Goal: Task Accomplishment & Management: Complete application form

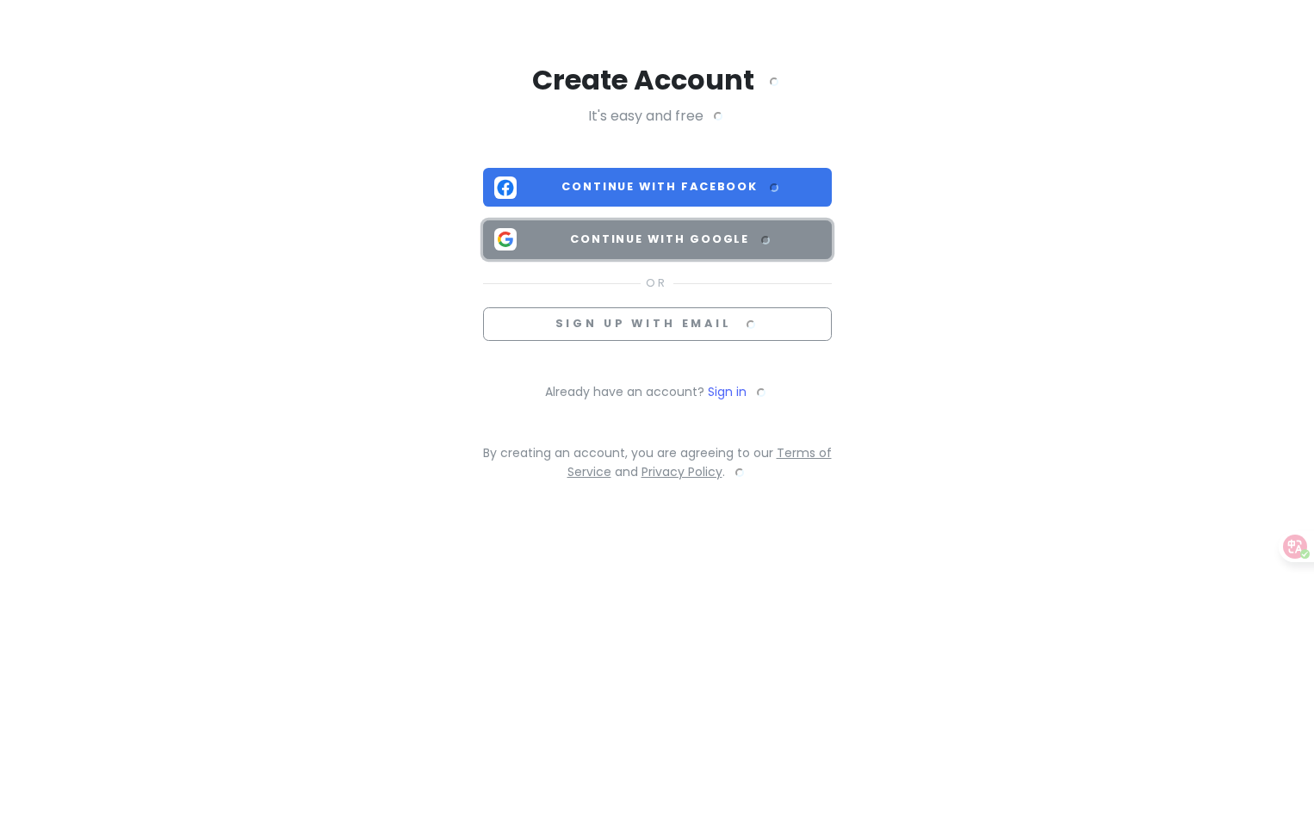
click at [634, 238] on span "Continue with Google" at bounding box center [672, 239] width 297 height 17
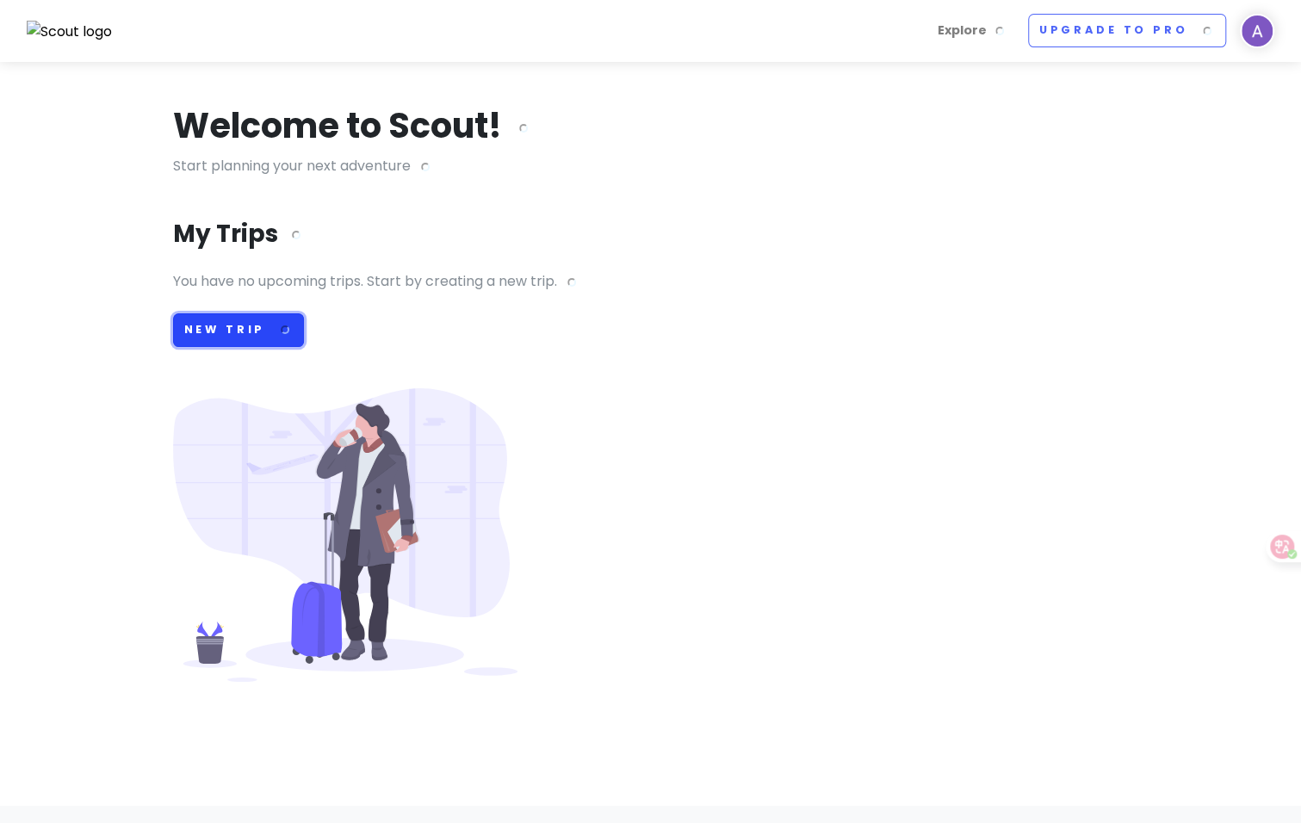
click at [267, 330] on font at bounding box center [279, 329] width 28 height 15
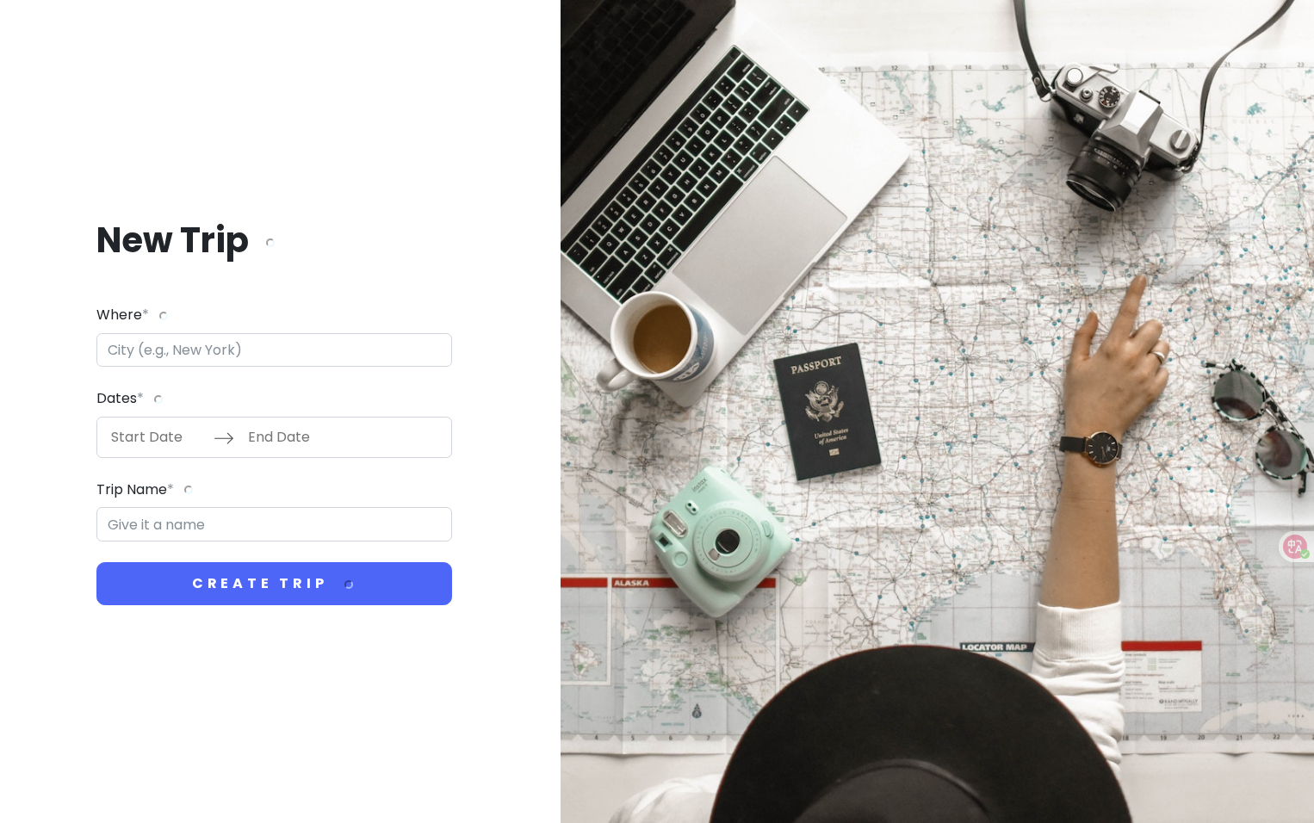
click at [235, 350] on input "Where *" at bounding box center [274, 350] width 356 height 34
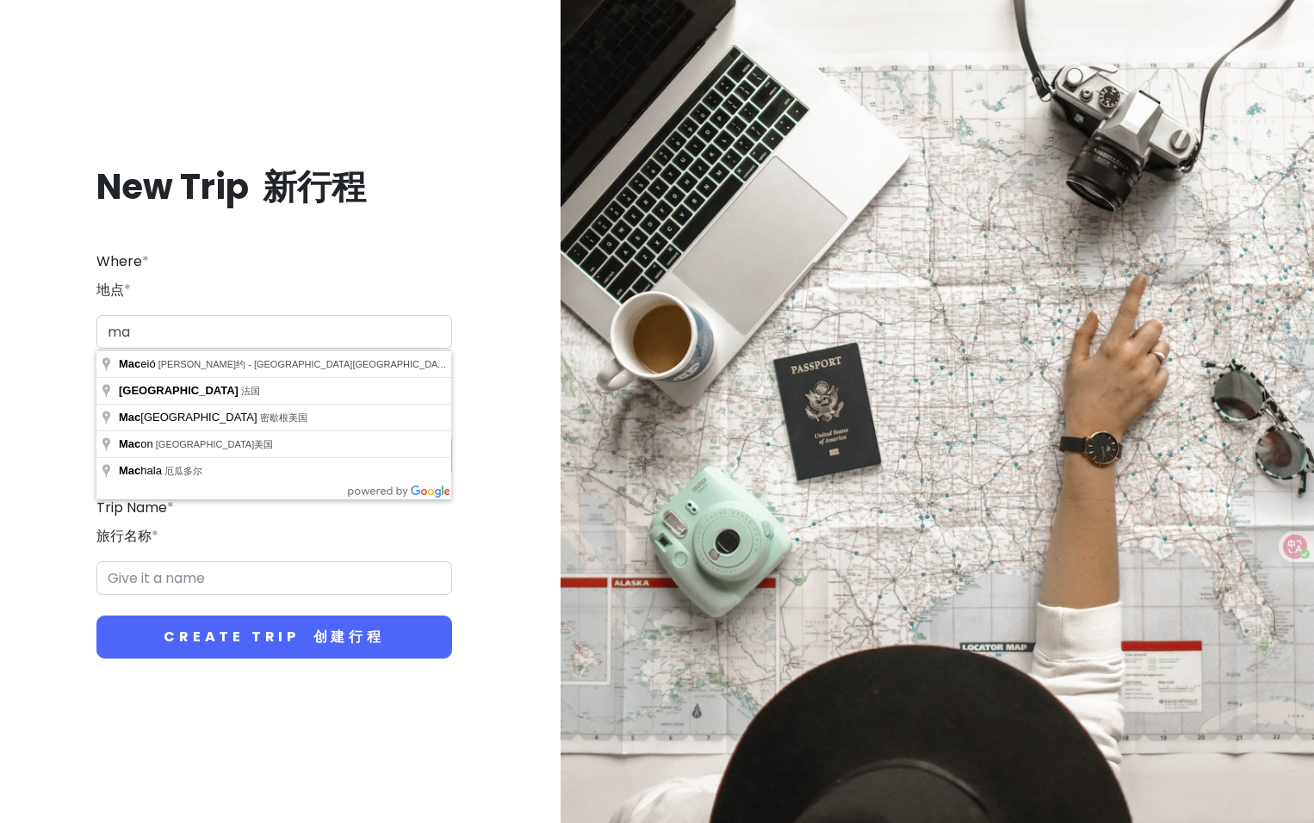
type input "m"
type input "c"
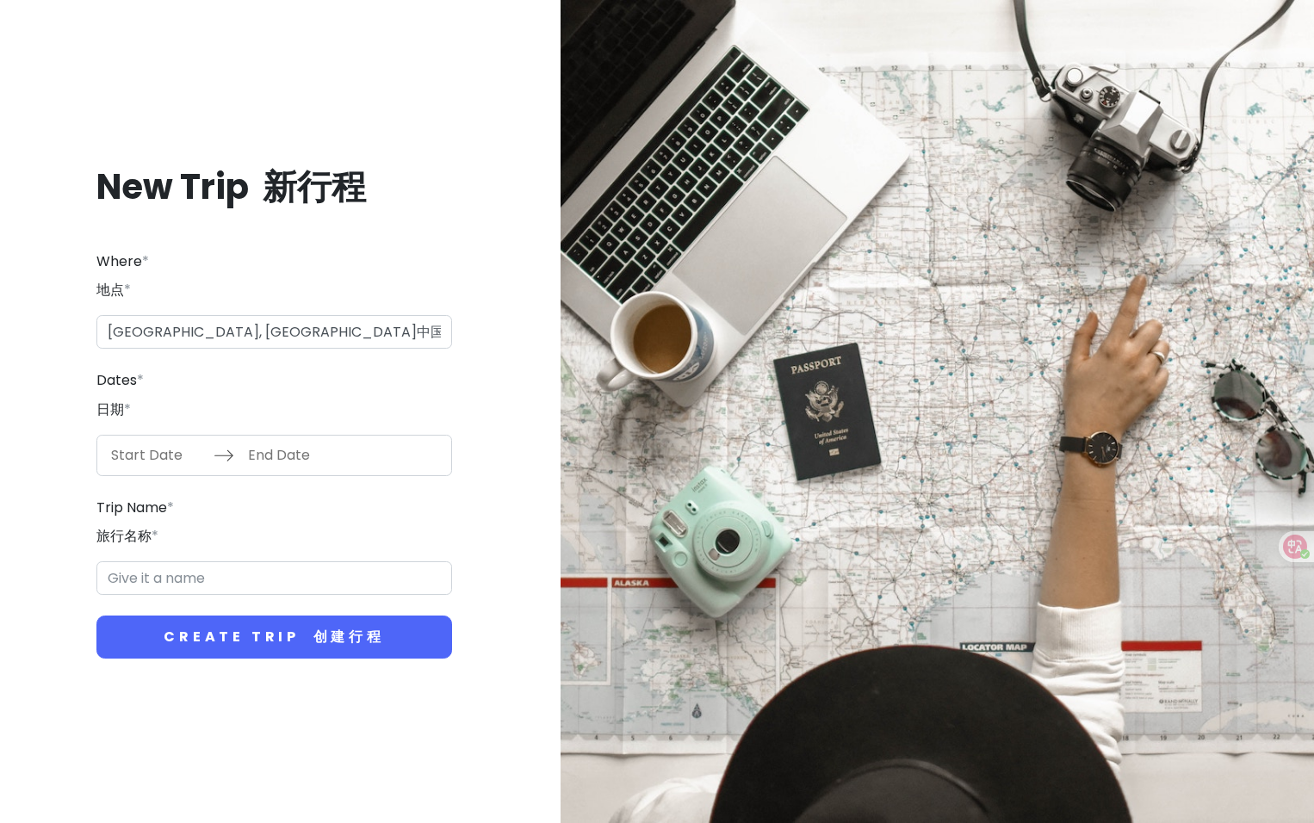
type input "[GEOGRAPHIC_DATA]"
type input "[GEOGRAPHIC_DATA] Trip"
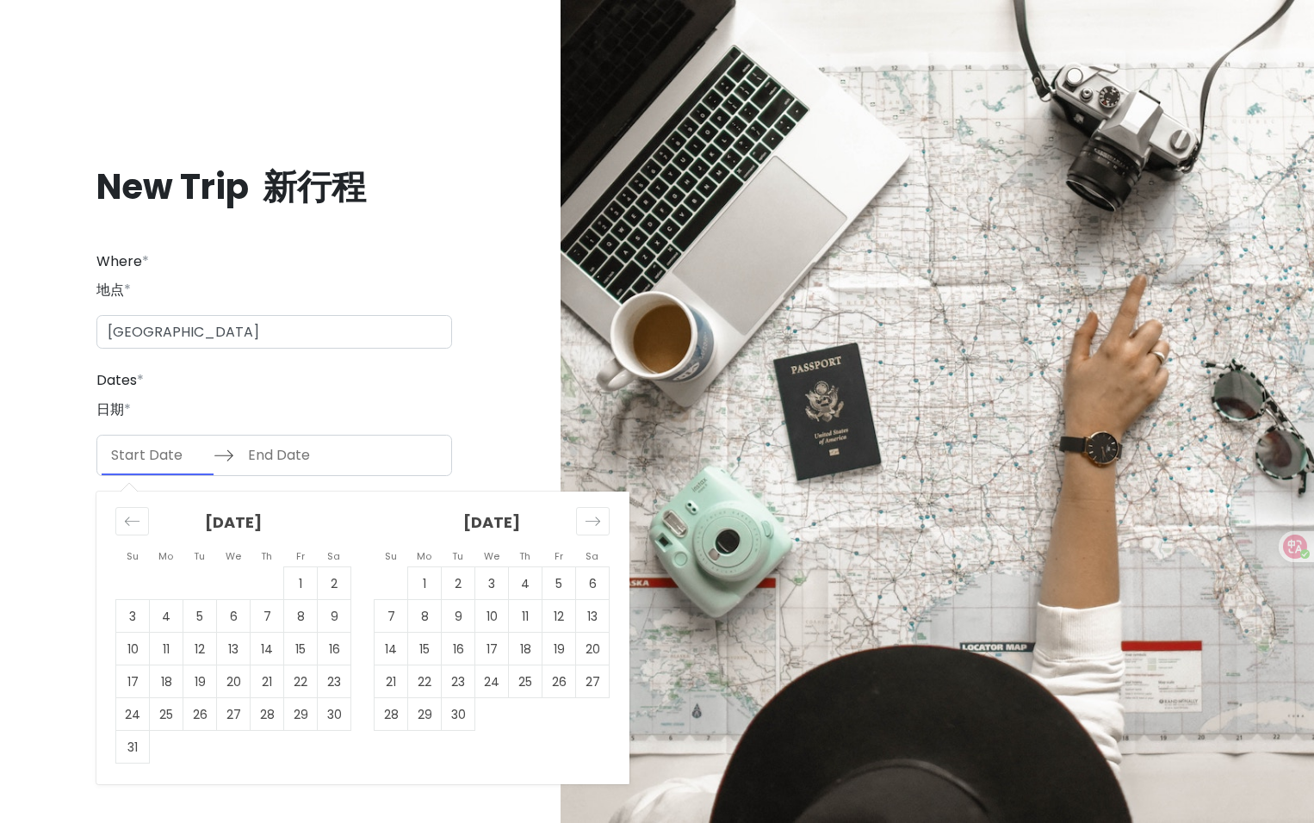
click at [146, 468] on input "Start Date" at bounding box center [158, 456] width 112 height 40
click at [276, 655] on td "14" at bounding box center [268, 649] width 34 height 33
type input "[DATE]"
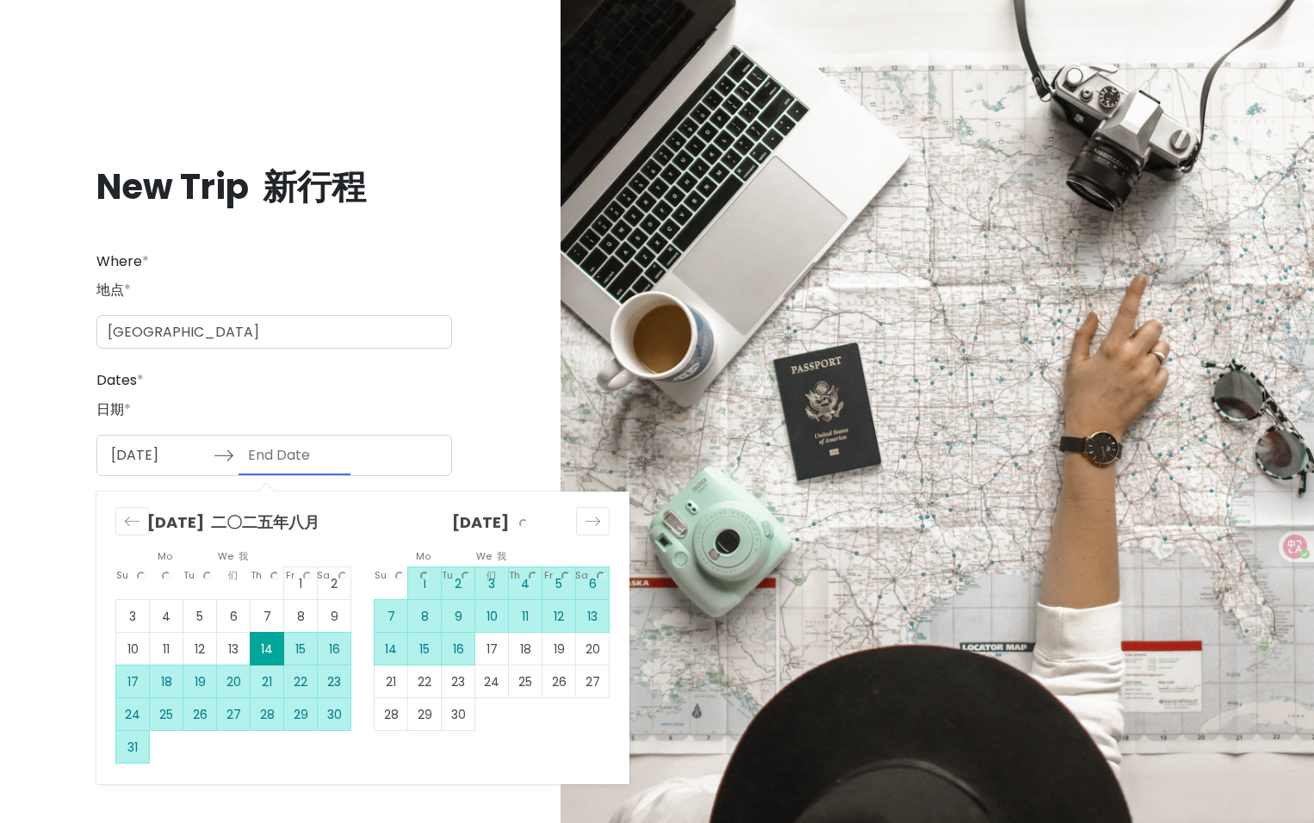
click at [467, 651] on td "16" at bounding box center [459, 649] width 34 height 33
type input "[DATE]"
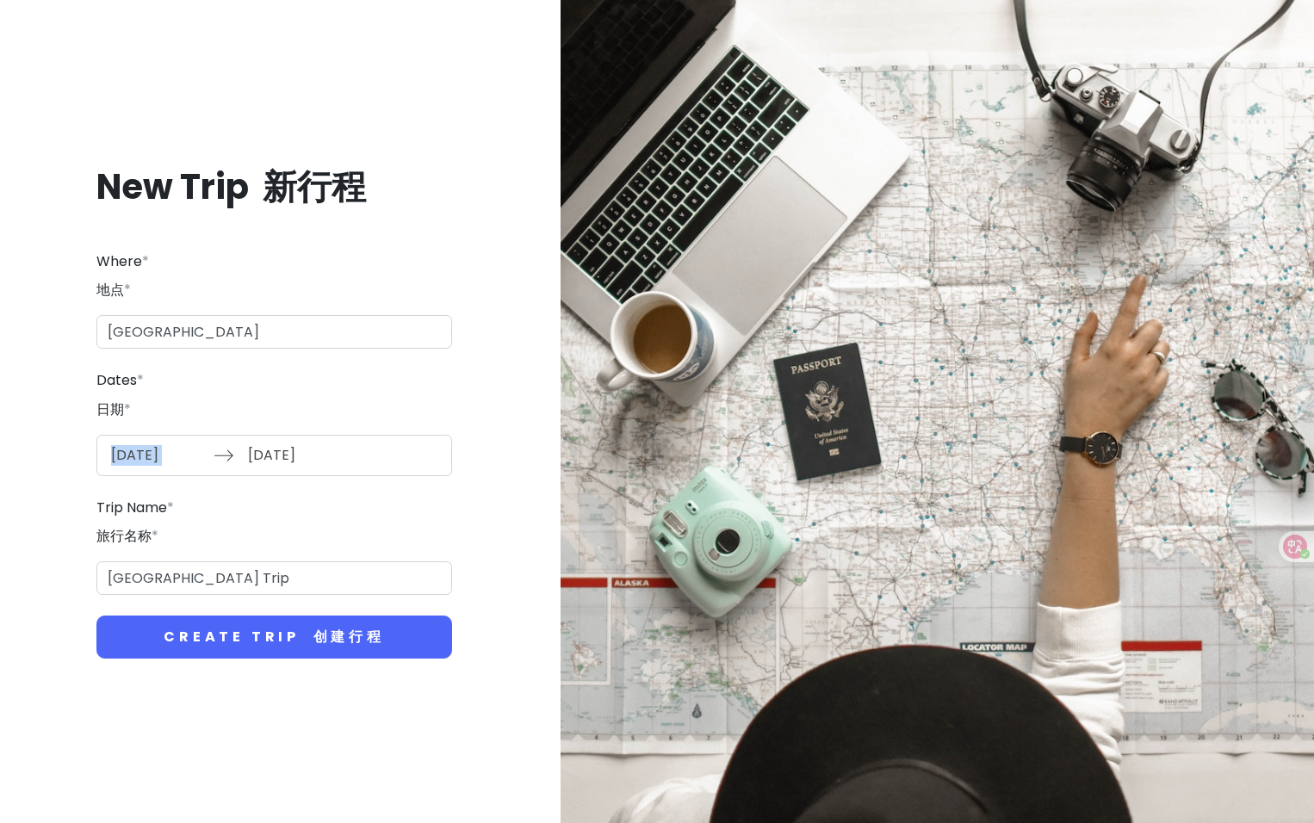
click at [280, 434] on div "Dates * 日期 * [DATE] Navigate forward to interact with the calendar and select a…" at bounding box center [274, 422] width 356 height 106
drag, startPoint x: 280, startPoint y: 434, endPoint x: 268, endPoint y: 449, distance: 19.0
click at [268, 449] on input "[DATE]" at bounding box center [295, 456] width 112 height 40
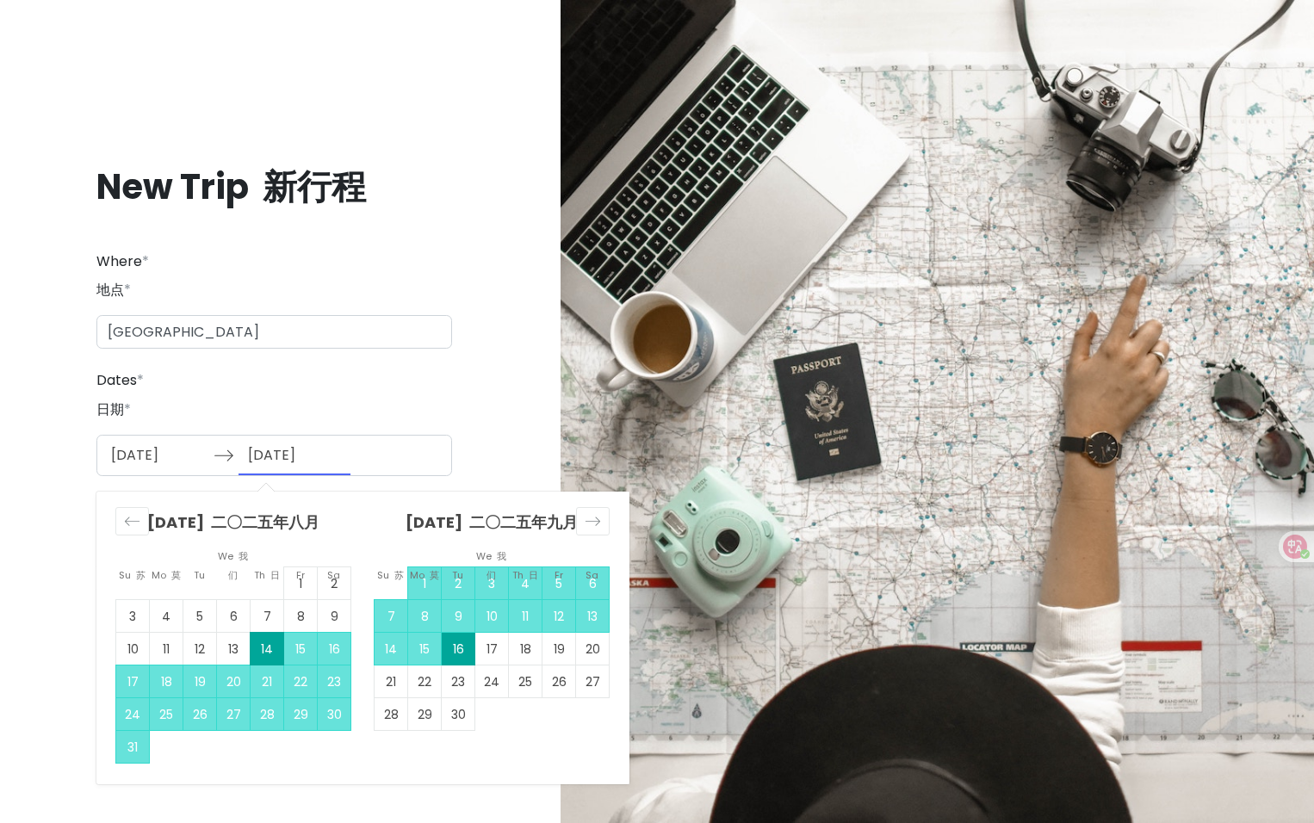
click at [295, 409] on div "Dates * 日期 * [DATE] Navigate forward to interact with the calendar and select a…" at bounding box center [274, 422] width 356 height 106
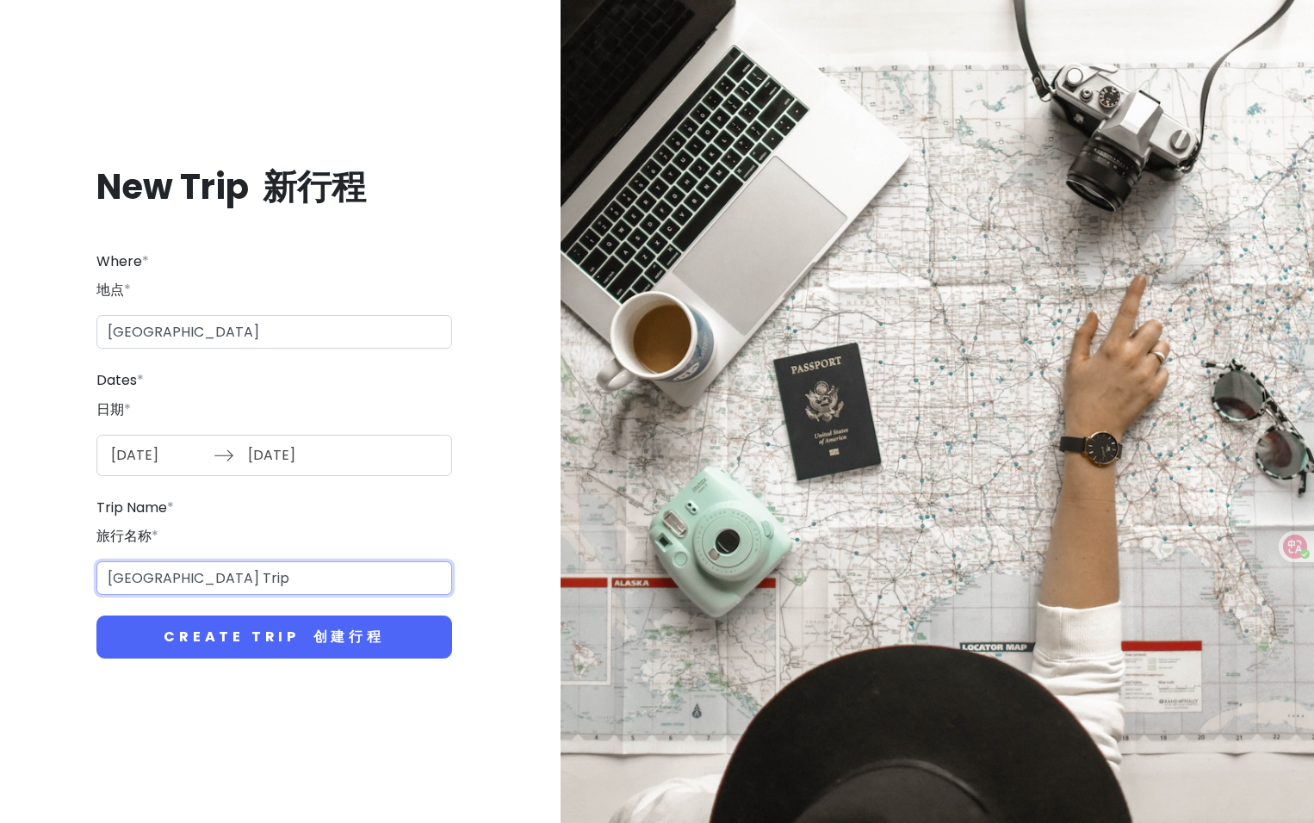
click at [248, 592] on input "[GEOGRAPHIC_DATA] Trip" at bounding box center [274, 578] width 356 height 34
click at [436, 536] on div "Trip Name * 旅行名称 * [GEOGRAPHIC_DATA] Trip" at bounding box center [274, 546] width 356 height 99
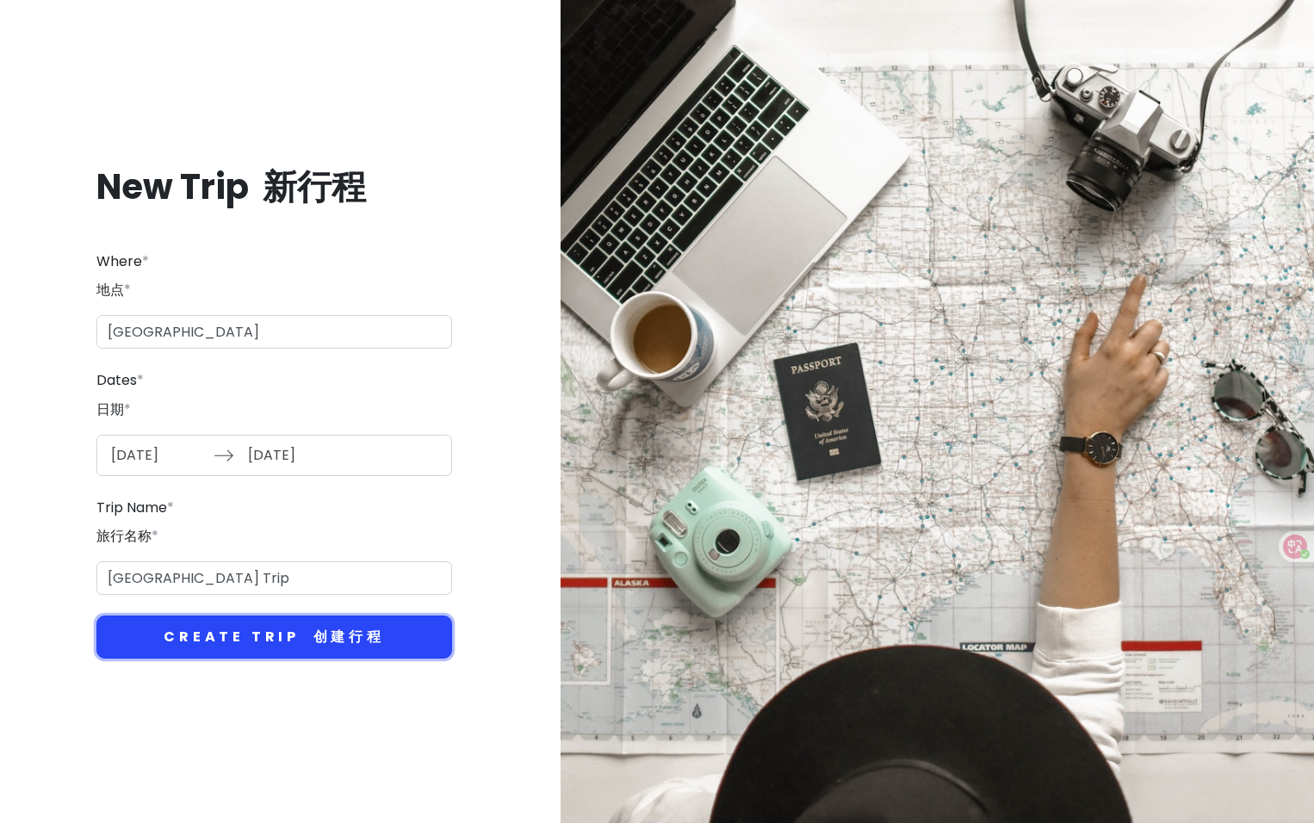
click at [371, 636] on font "创建行程" at bounding box center [348, 637] width 71 height 20
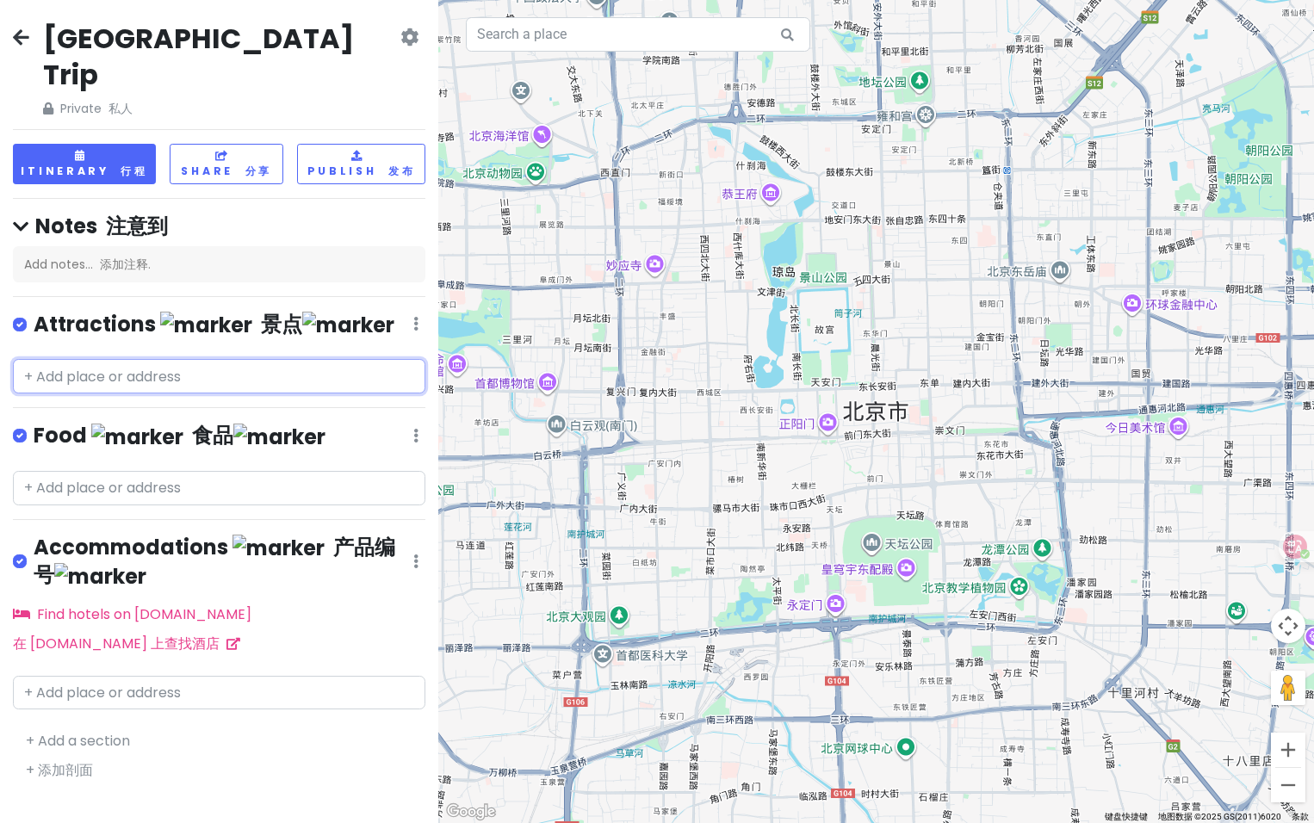
click at [147, 359] on input "text" at bounding box center [219, 376] width 412 height 34
click at [156, 359] on input "text" at bounding box center [219, 376] width 412 height 34
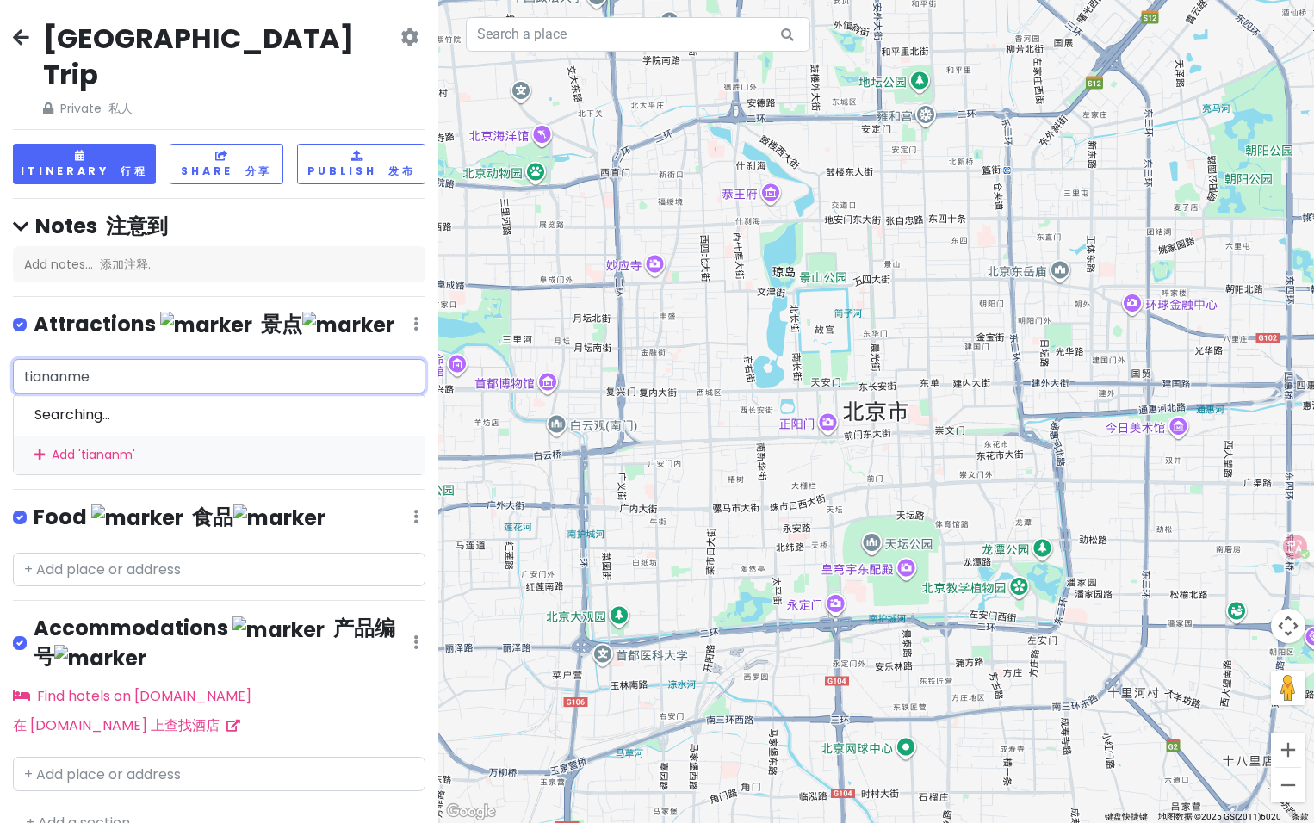
type input "tiananmen"
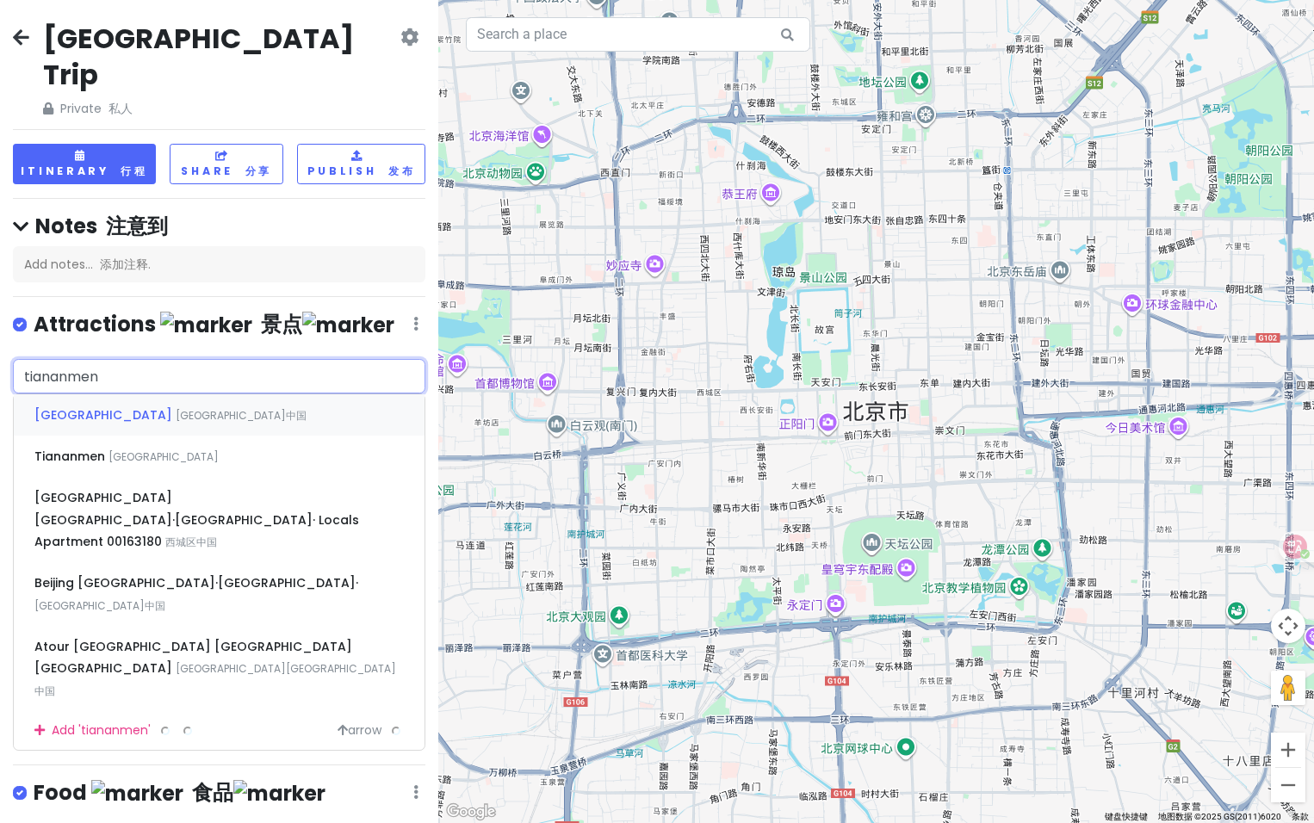
click at [141, 400] on div "[GEOGRAPHIC_DATA]中国" at bounding box center [219, 414] width 411 height 41
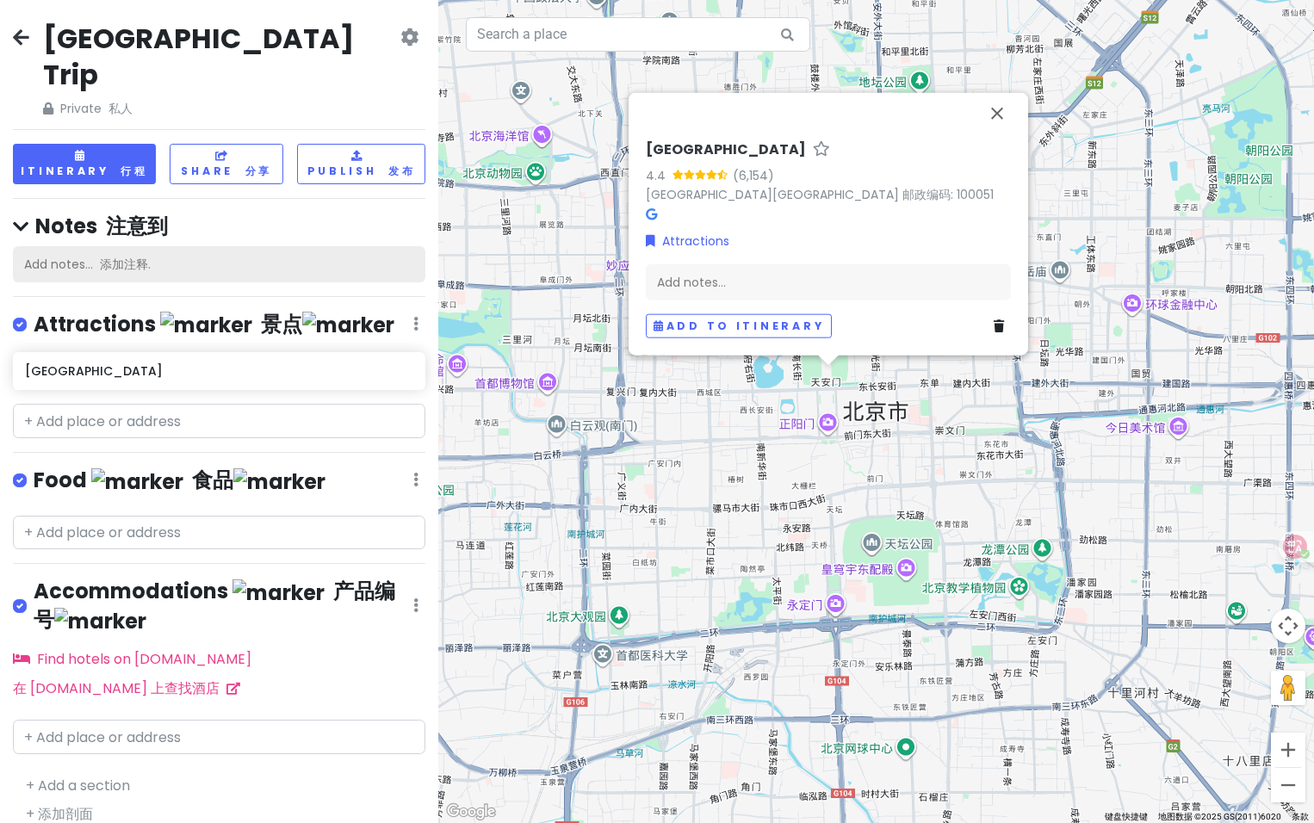
click at [158, 246] on div "Add notes... 添加注释." at bounding box center [219, 264] width 412 height 36
click at [836, 397] on img "天安门广场" at bounding box center [828, 384] width 38 height 38
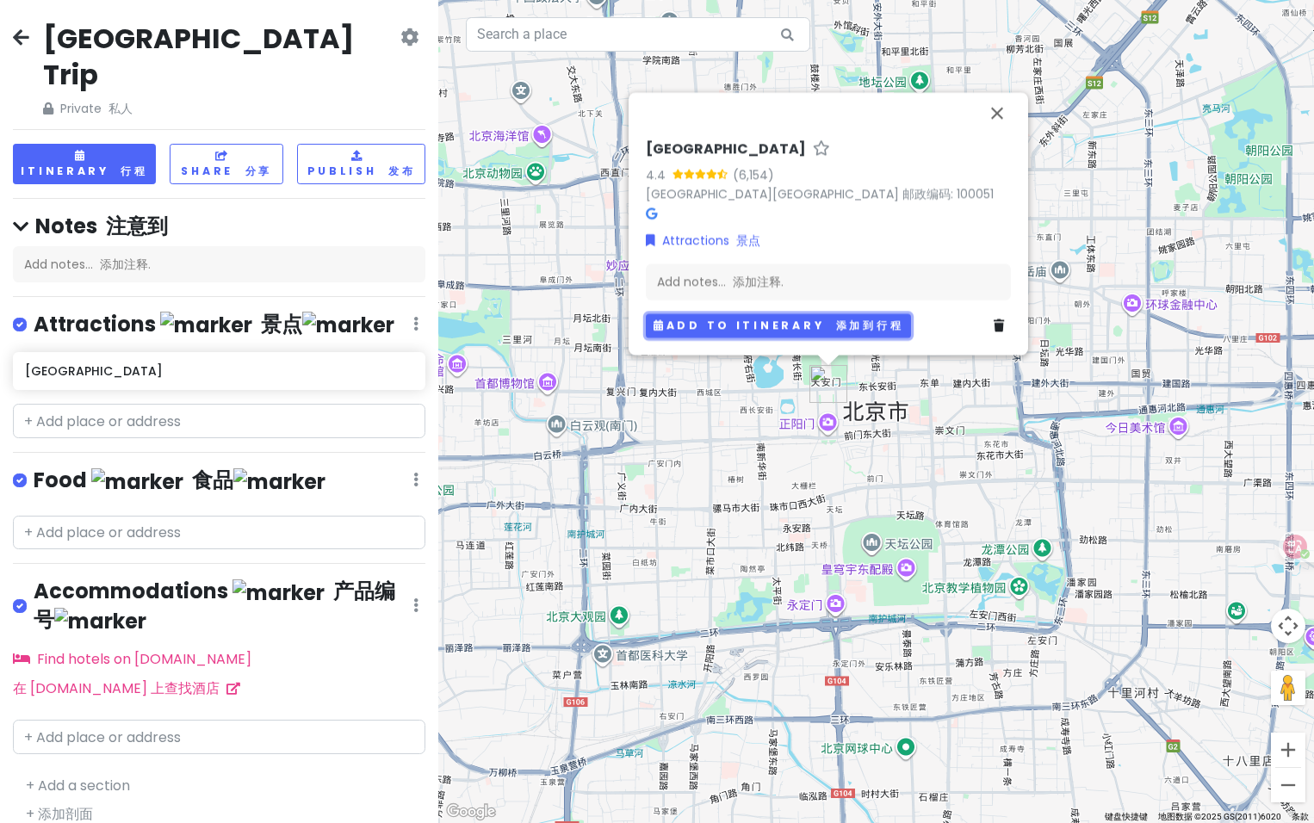
click at [864, 332] on font "添加到行程" at bounding box center [870, 325] width 68 height 15
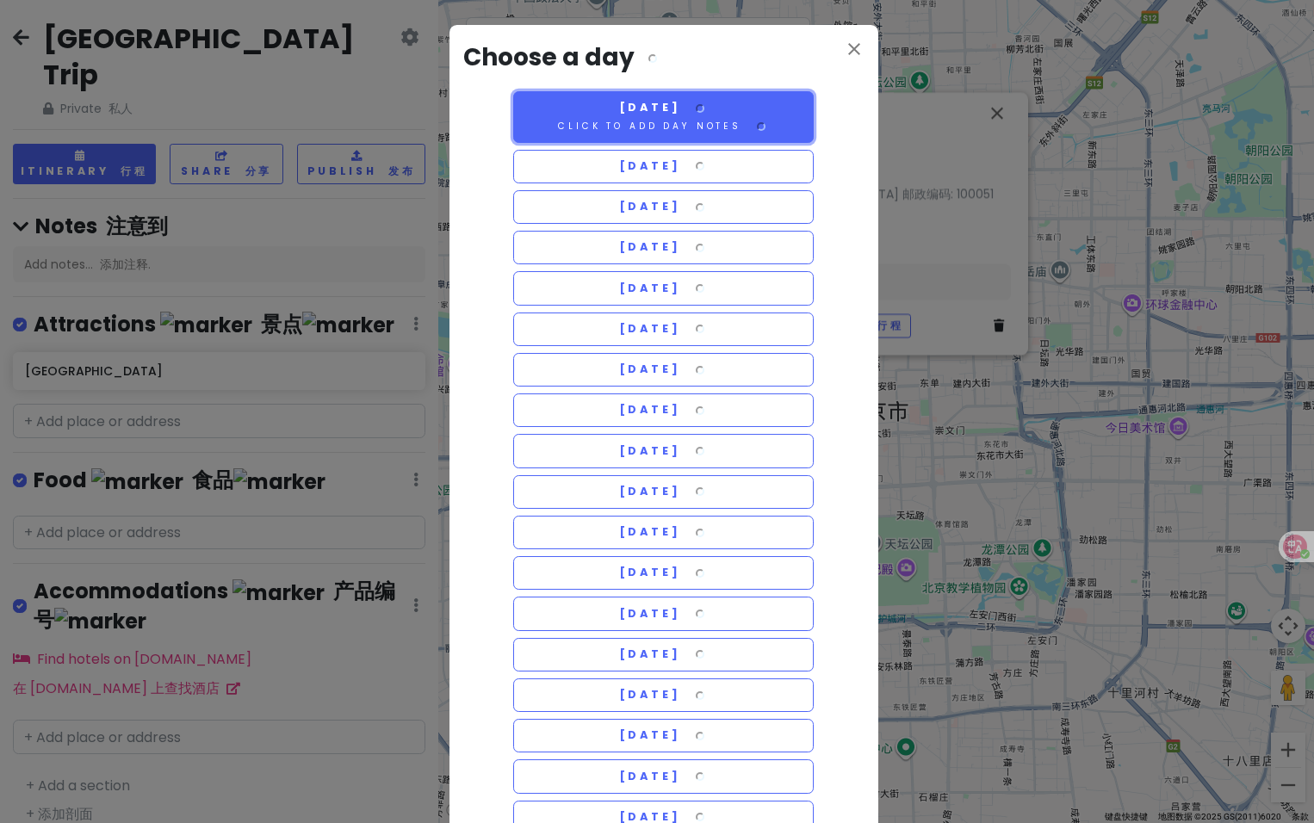
click at [697, 106] on span "[DATE]" at bounding box center [664, 107] width 90 height 15
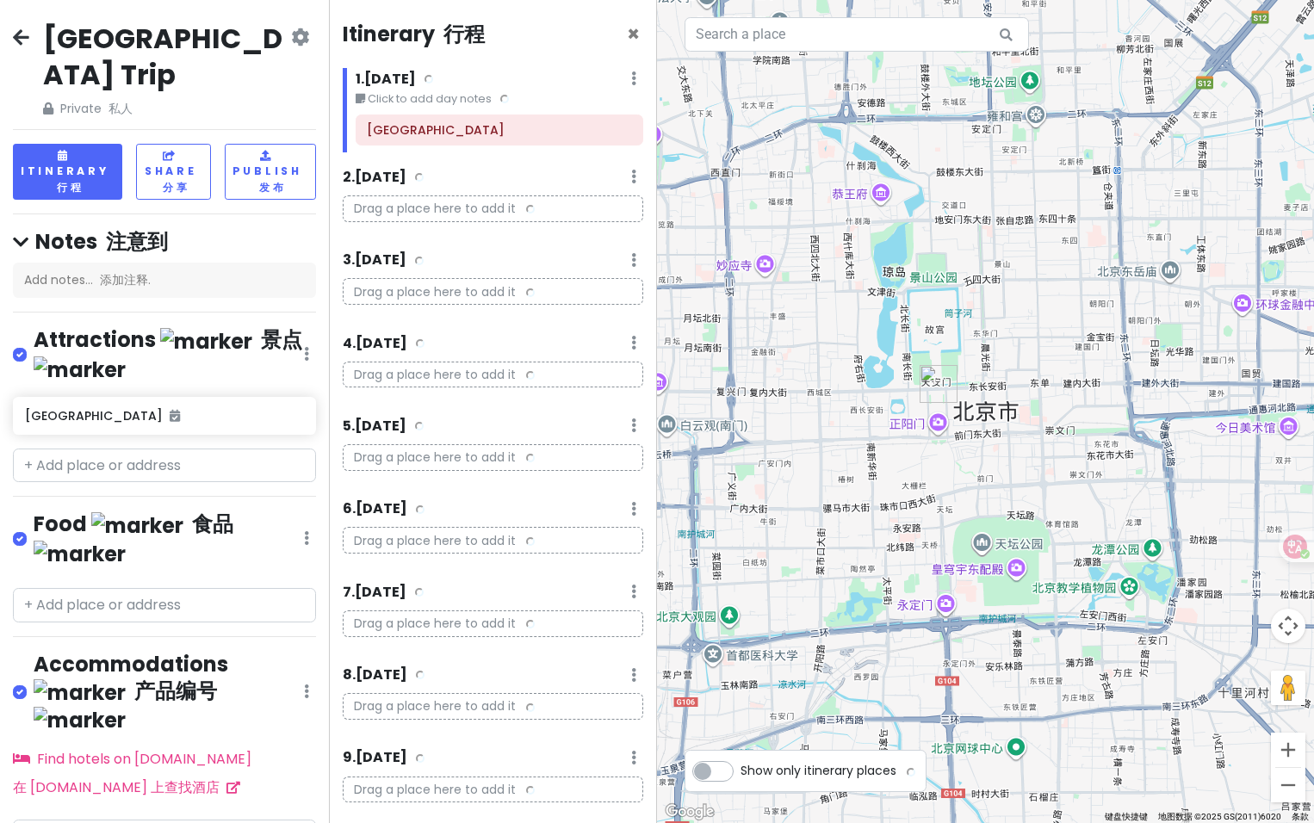
click at [468, 204] on p "Drag a place here to add it" at bounding box center [493, 208] width 301 height 27
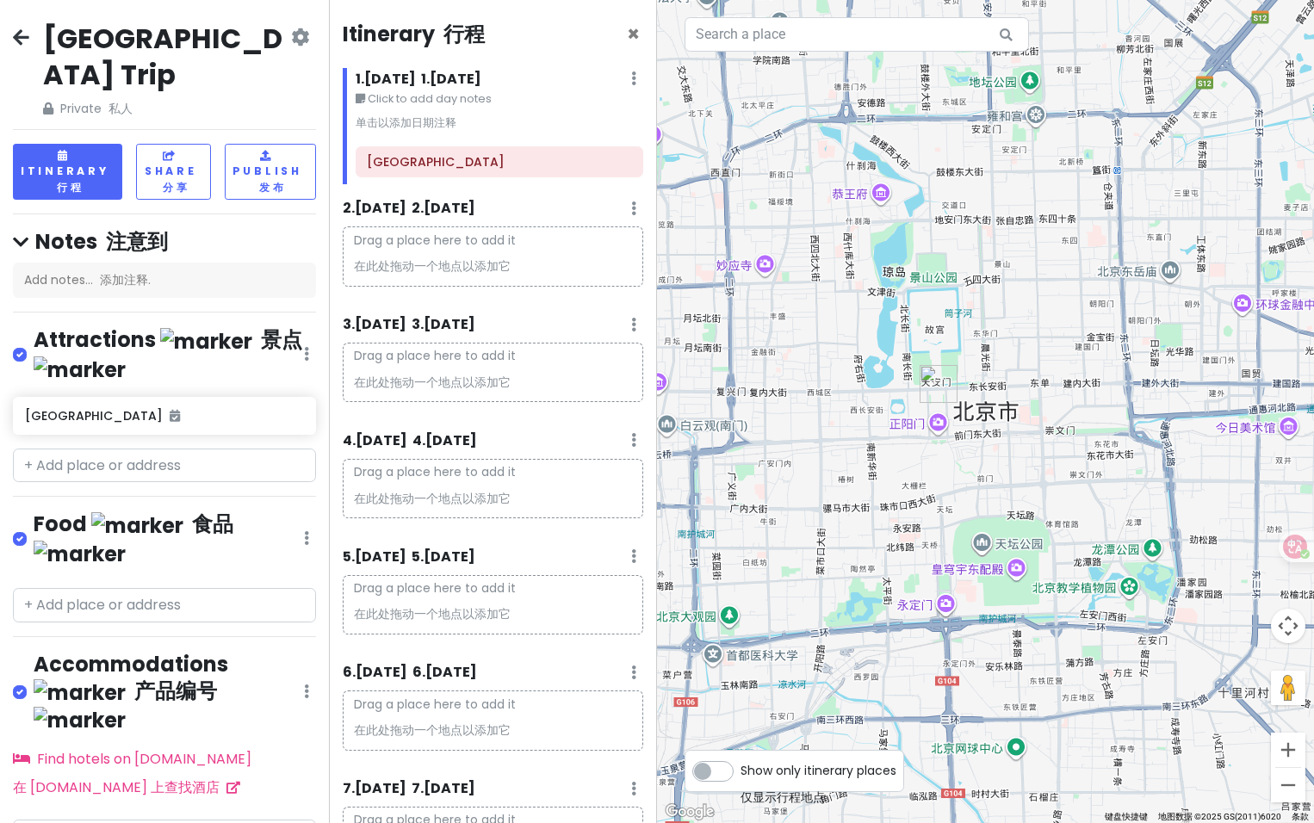
click at [939, 318] on div at bounding box center [985, 411] width 657 height 823
click at [941, 245] on div at bounding box center [985, 411] width 657 height 823
click at [1035, 127] on div at bounding box center [985, 411] width 657 height 823
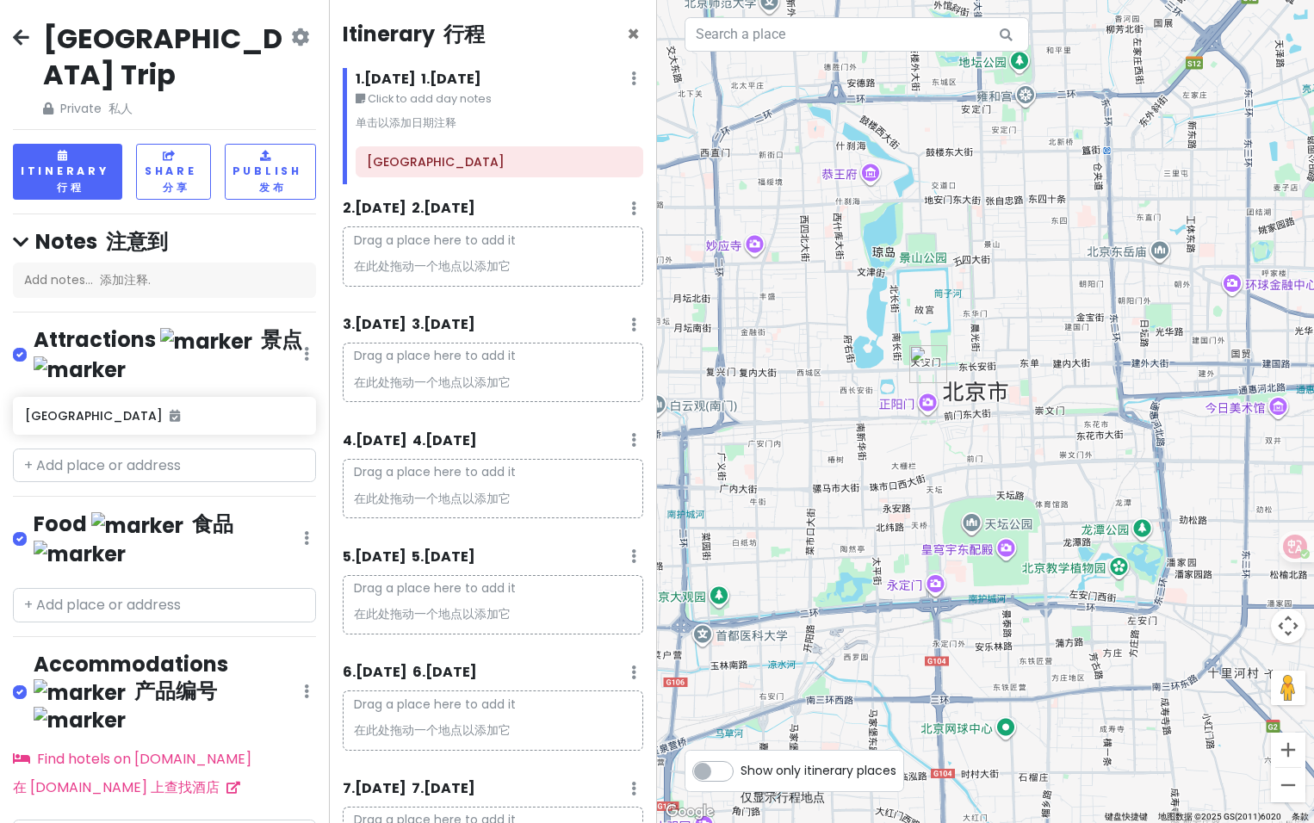
drag, startPoint x: 1027, startPoint y: 79, endPoint x: 1021, endPoint y: 66, distance: 14.3
click at [1021, 66] on div at bounding box center [985, 411] width 657 height 823
click at [741, 774] on label "Show only itinerary places 仅显示行程地点" at bounding box center [819, 767] width 156 height 21
click at [741, 768] on input "Show only itinerary places 仅显示行程地点" at bounding box center [746, 762] width 11 height 11
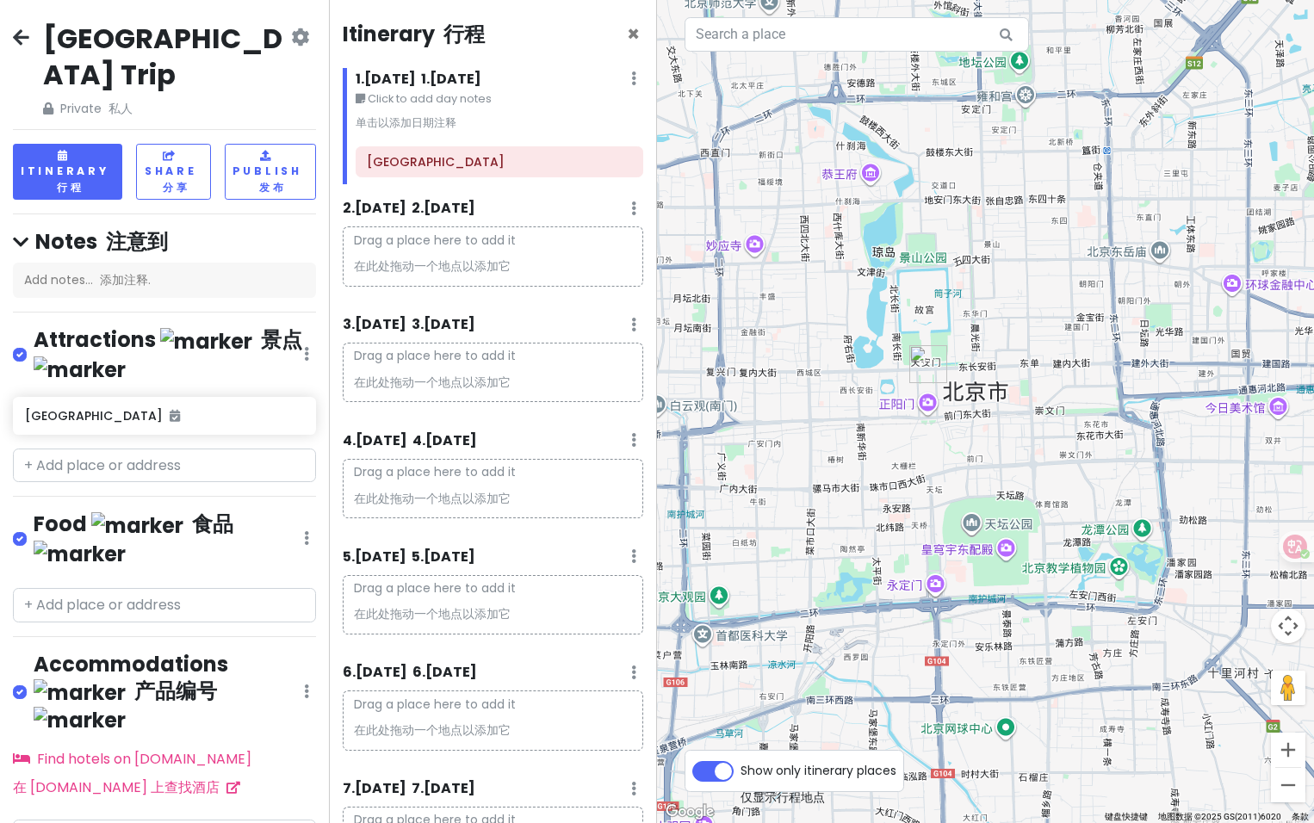
drag, startPoint x: 708, startPoint y: 774, endPoint x: 762, endPoint y: 688, distance: 101.8
click at [741, 772] on label "Show only itinerary places 仅显示行程地点" at bounding box center [819, 767] width 156 height 21
click at [741, 768] on input "Show only itinerary places 仅显示行程地点" at bounding box center [746, 762] width 11 height 11
checkbox input "false"
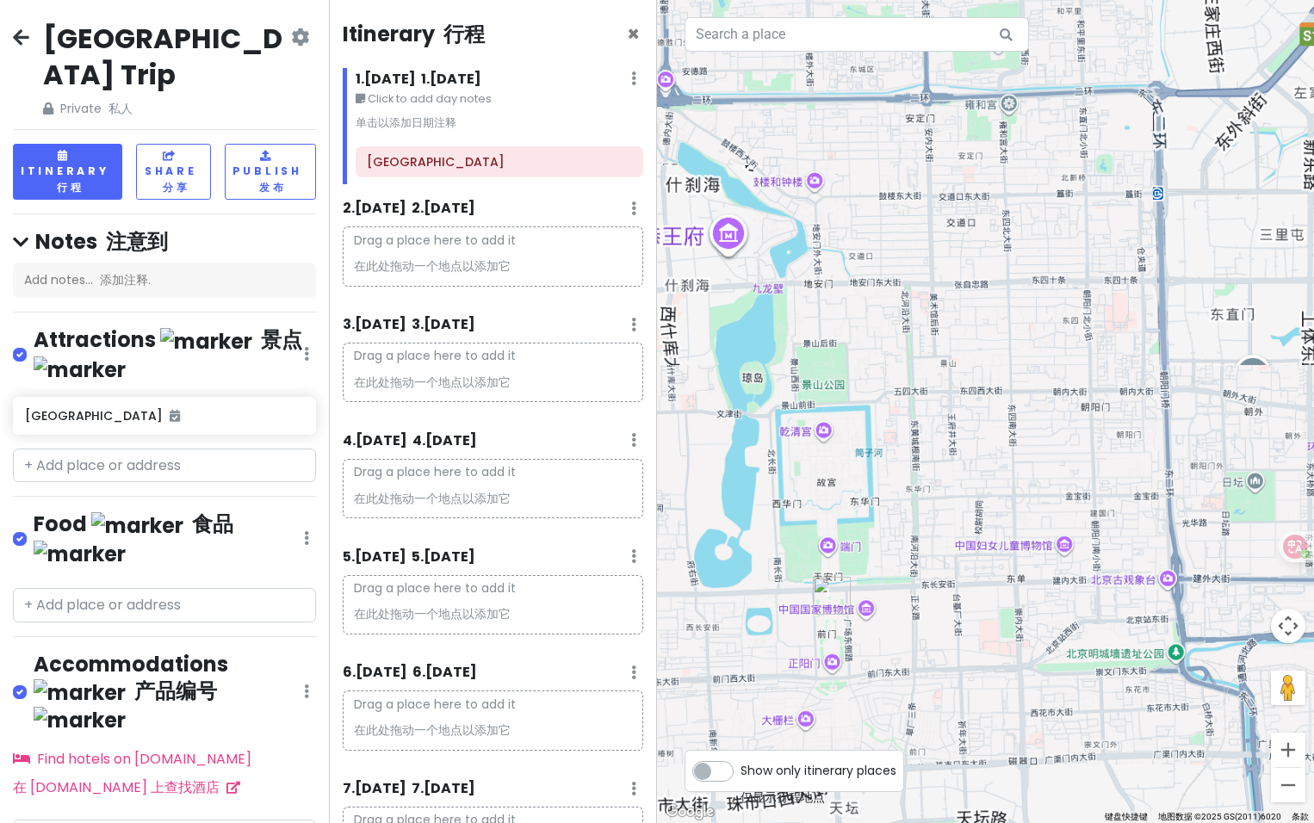
click at [1008, 91] on div at bounding box center [985, 411] width 657 height 823
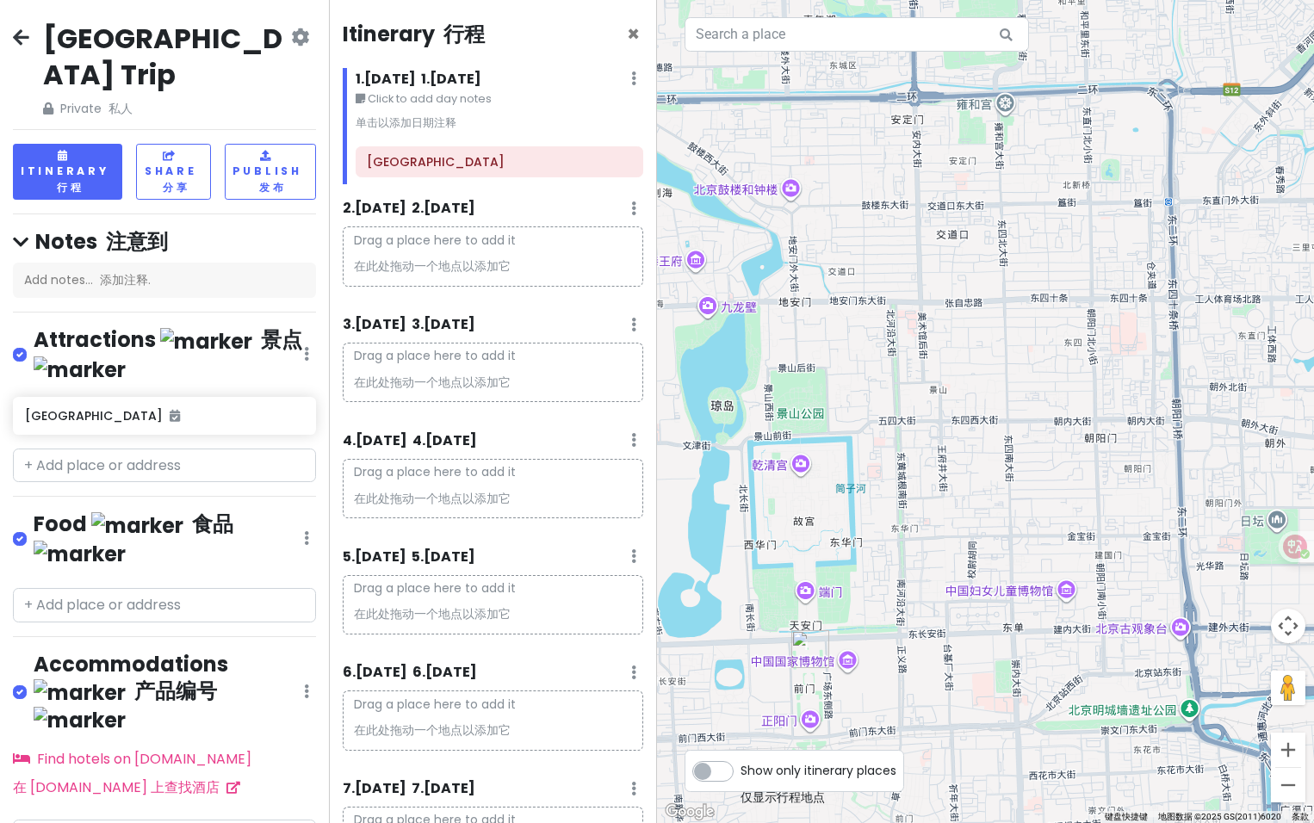
click at [998, 113] on div at bounding box center [985, 411] width 657 height 823
click at [1012, 102] on div at bounding box center [985, 411] width 657 height 823
click at [470, 255] on p "Drag a place here to add it 在此处拖动一个地点以添加它" at bounding box center [493, 255] width 301 height 59
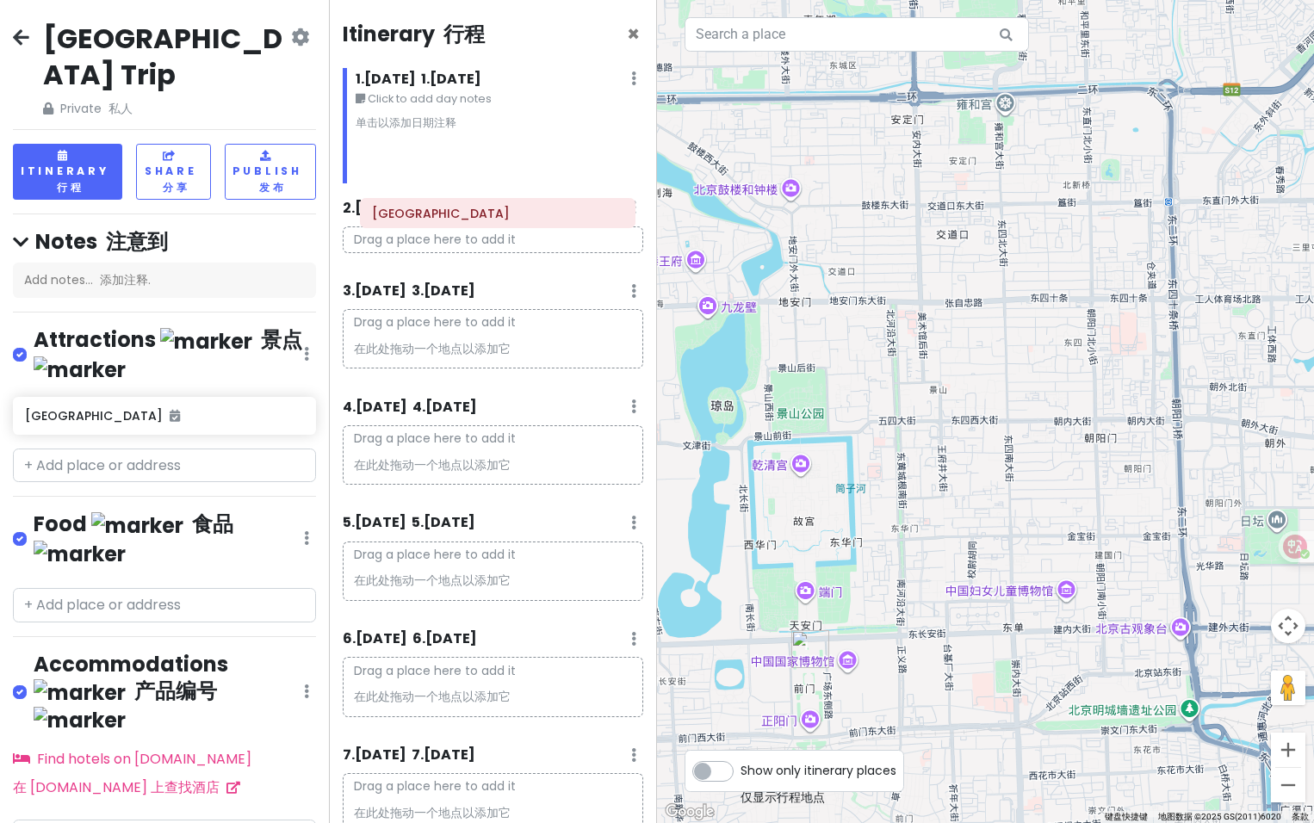
drag, startPoint x: 536, startPoint y: 166, endPoint x: 538, endPoint y: 220, distance: 53.4
click at [538, 218] on div "Itinerary 行程 × 1 . [DATE] 1.[DATE] Edit Day Notes Delete Day Click to add day n…" at bounding box center [493, 411] width 329 height 823
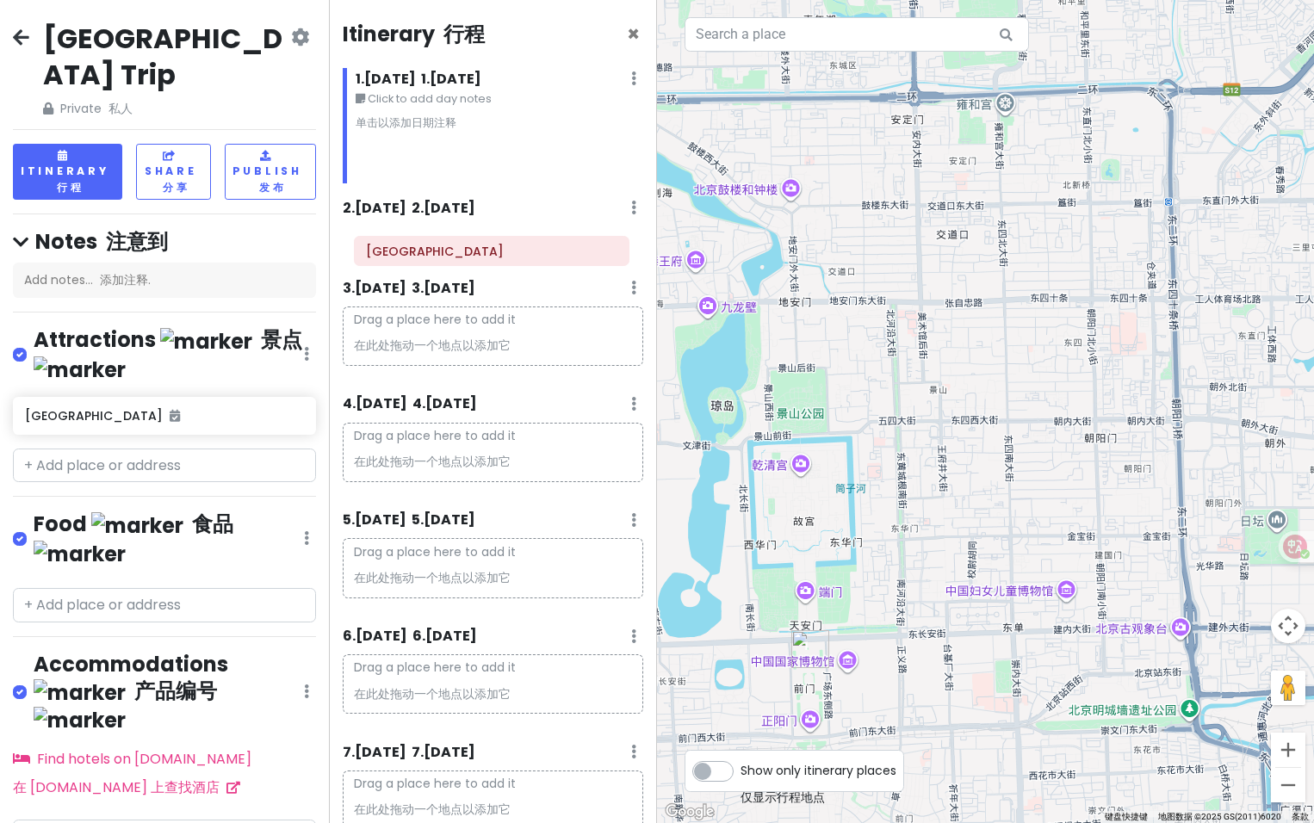
click at [517, 259] on div "Itinerary 行程 × 1 . [DATE] 1.[DATE] Edit Day Notes Delete Day Click to add day n…" at bounding box center [493, 411] width 329 height 823
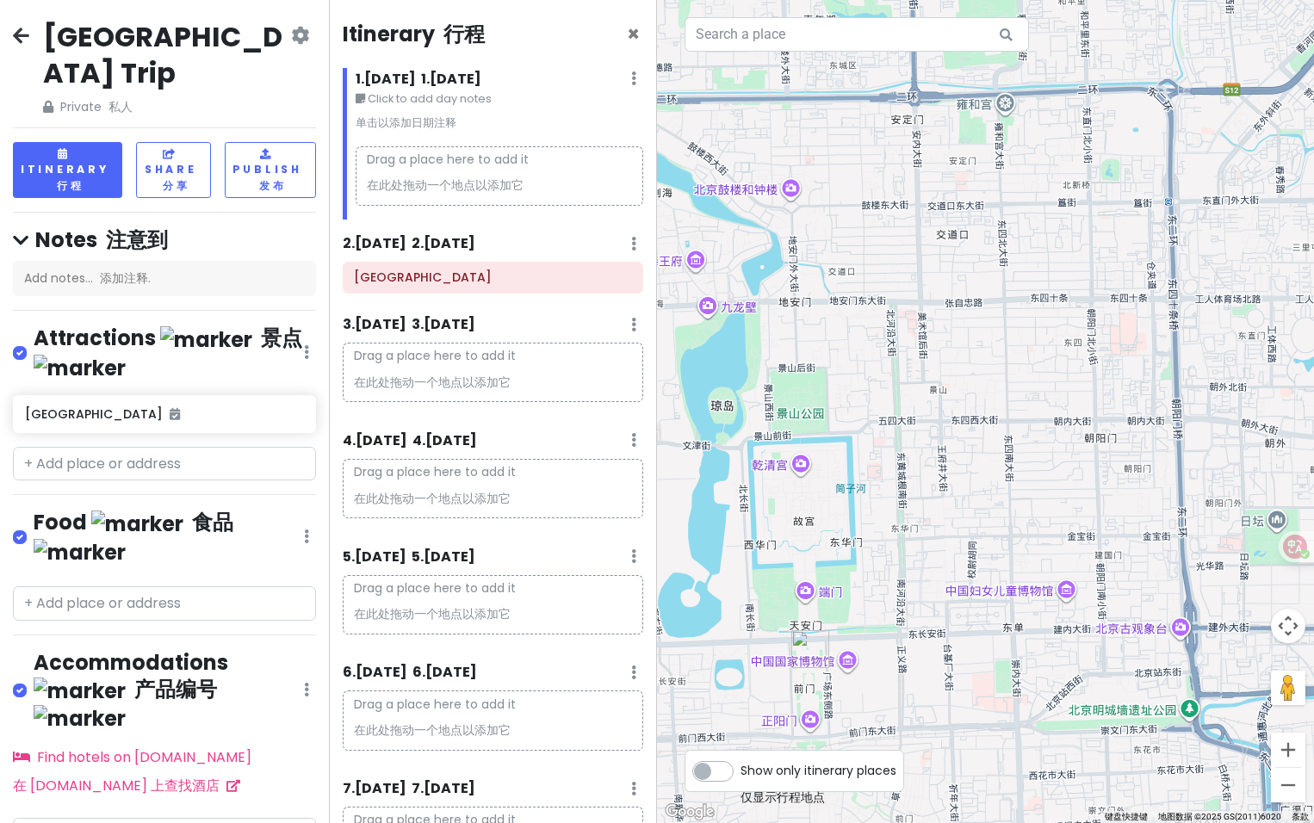
scroll to position [2, 0]
click at [112, 586] on input "text" at bounding box center [164, 603] width 303 height 34
click at [137, 776] on font "在 [DOMAIN_NAME] 上查找酒店" at bounding box center [116, 786] width 207 height 20
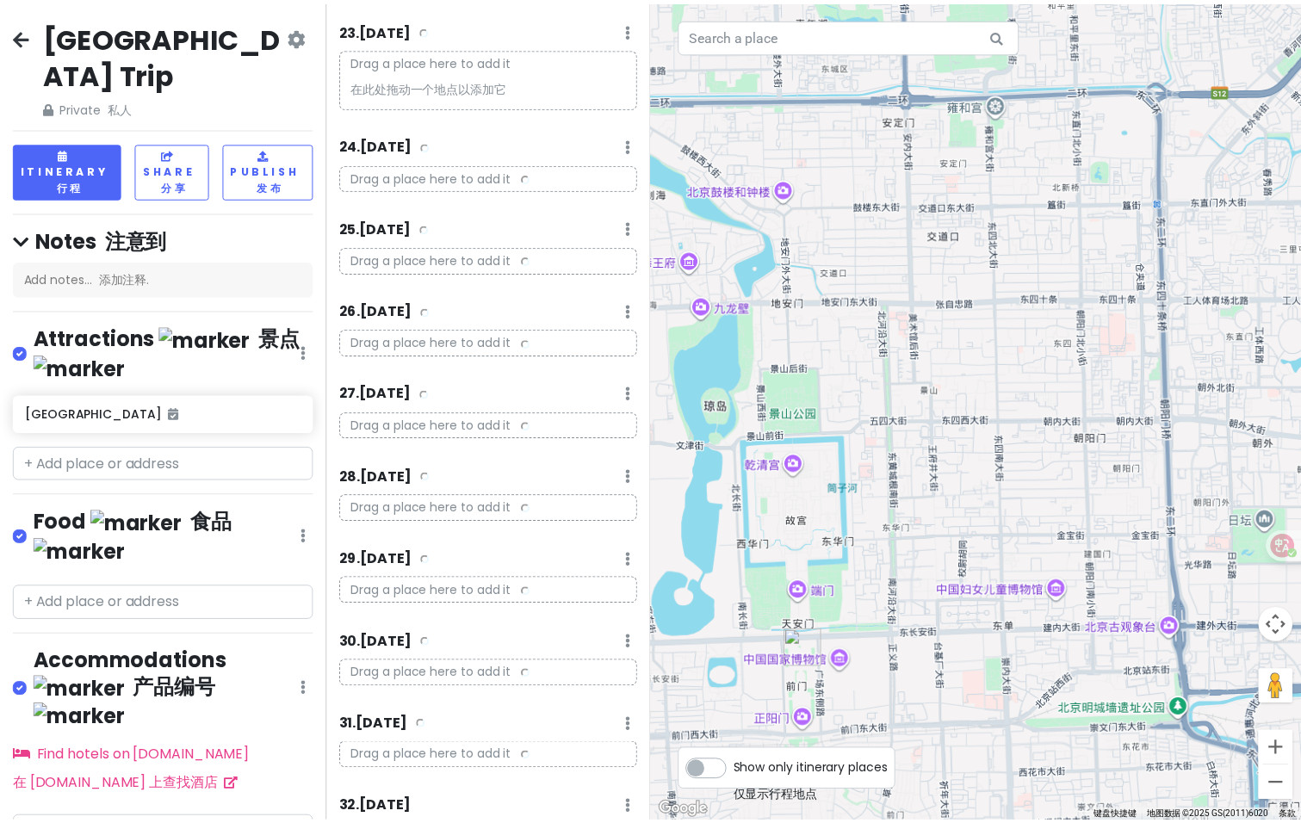
scroll to position [2650, 0]
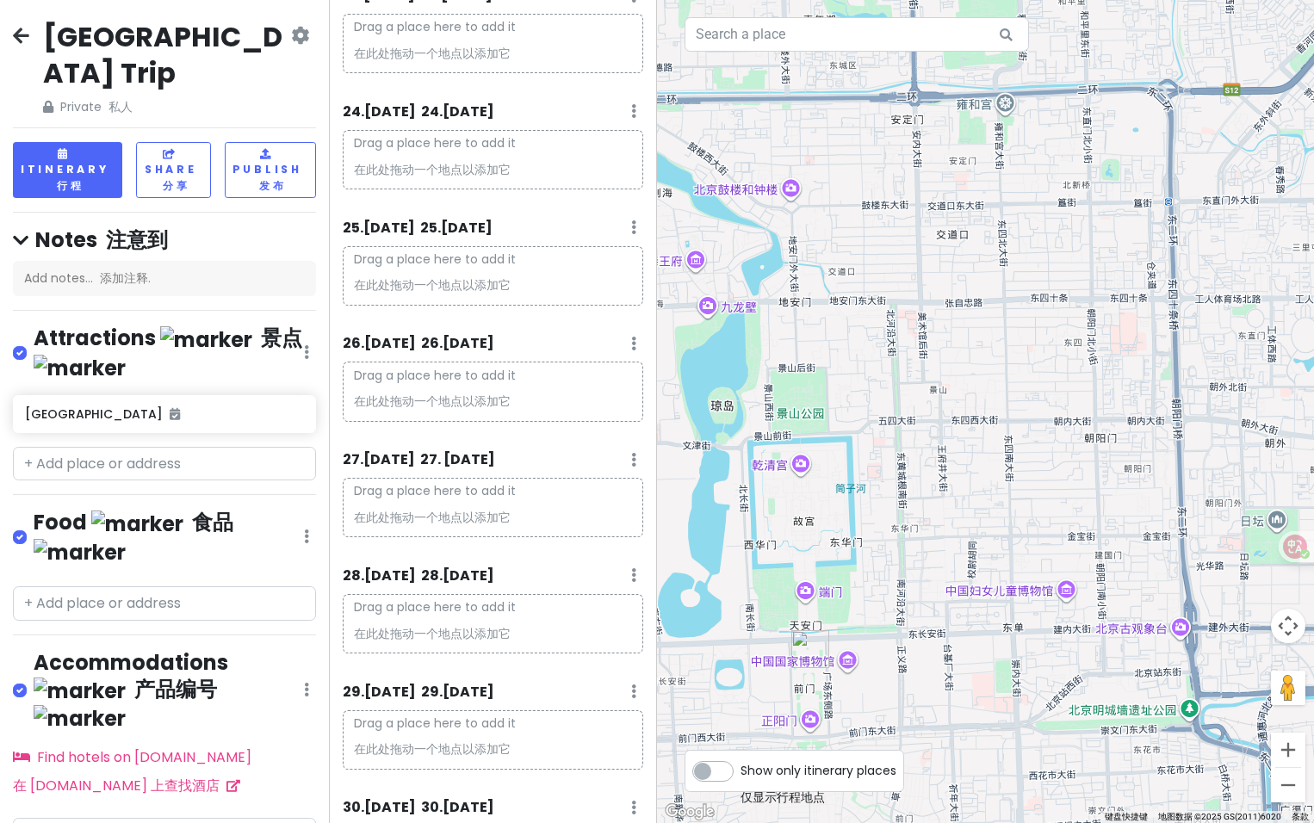
click at [15, 28] on icon at bounding box center [21, 35] width 16 height 14
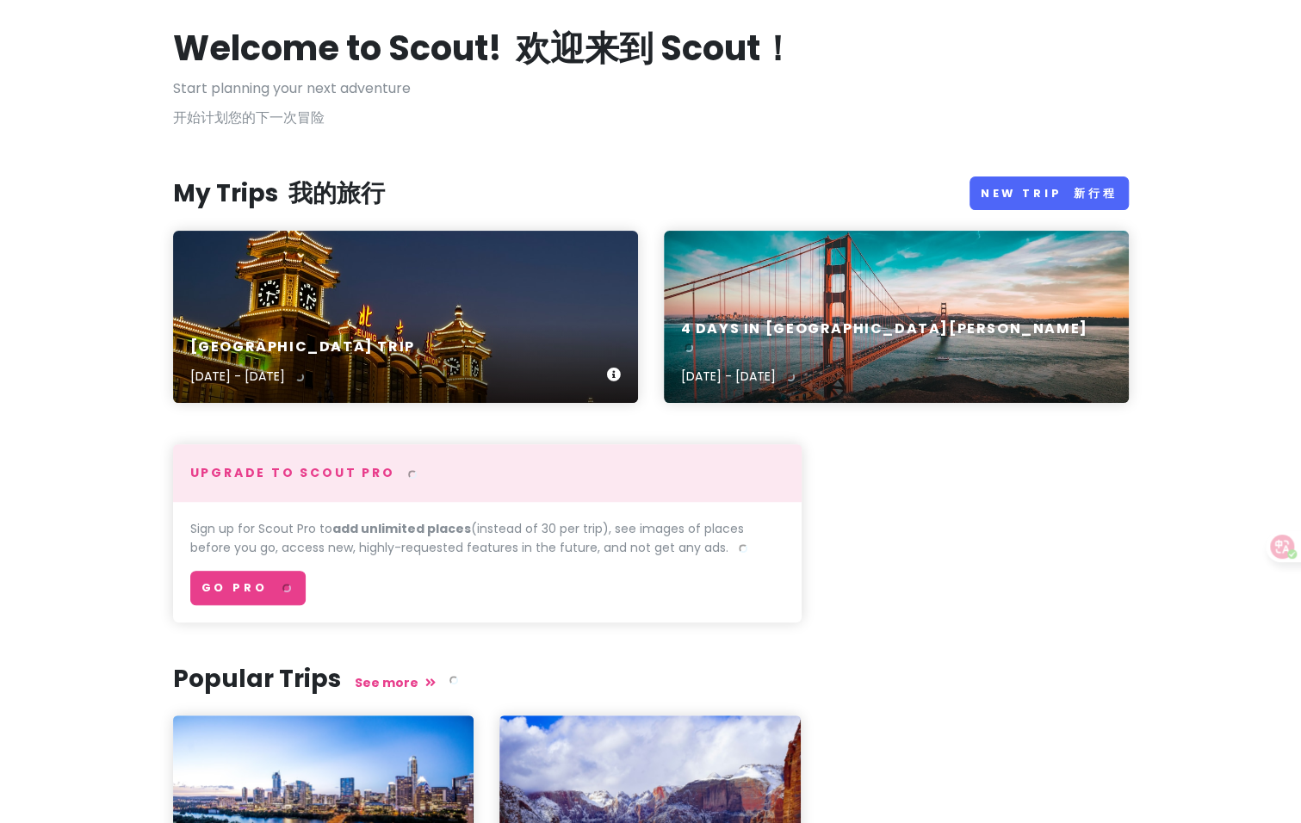
scroll to position [86, 0]
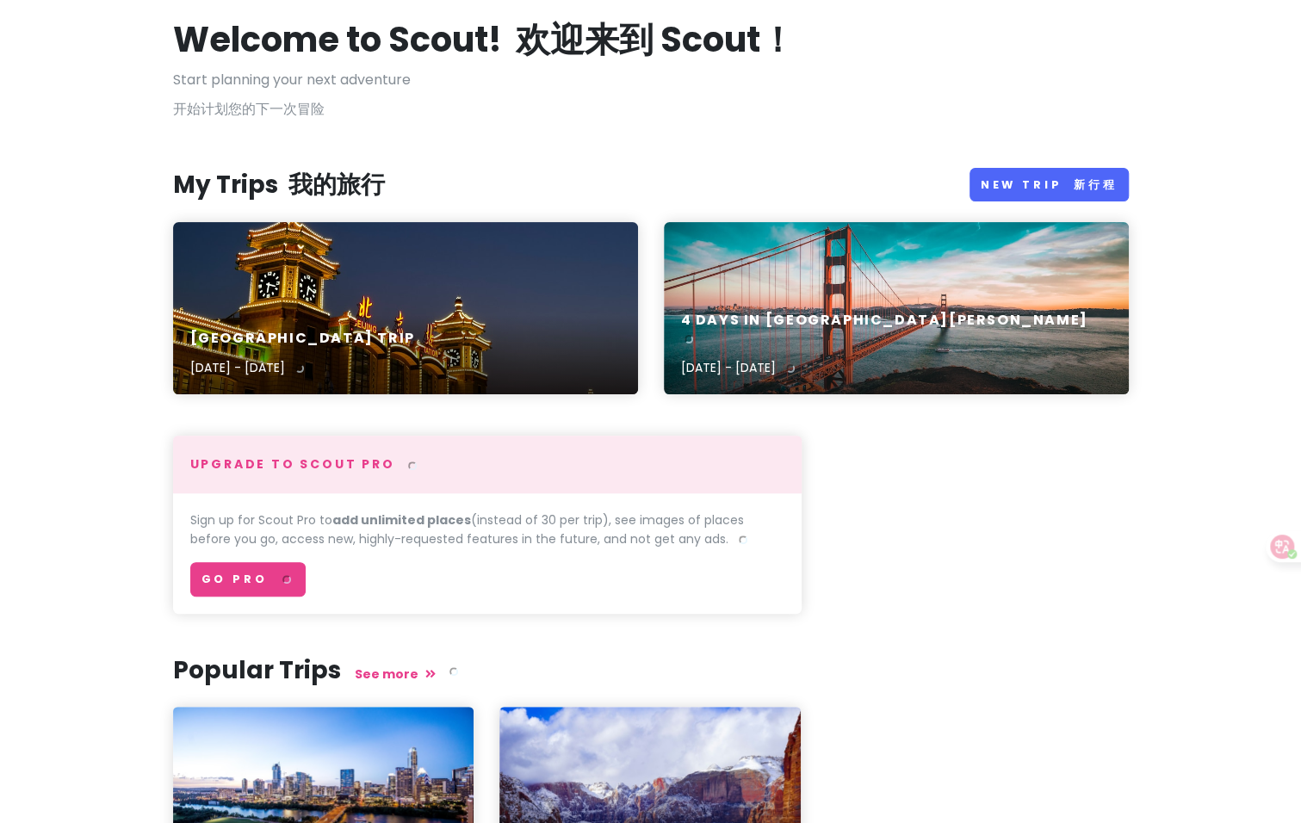
click at [785, 270] on div "4 Days in [GEOGRAPHIC_DATA][PERSON_NAME] [DATE] - [DATE]" at bounding box center [896, 308] width 465 height 172
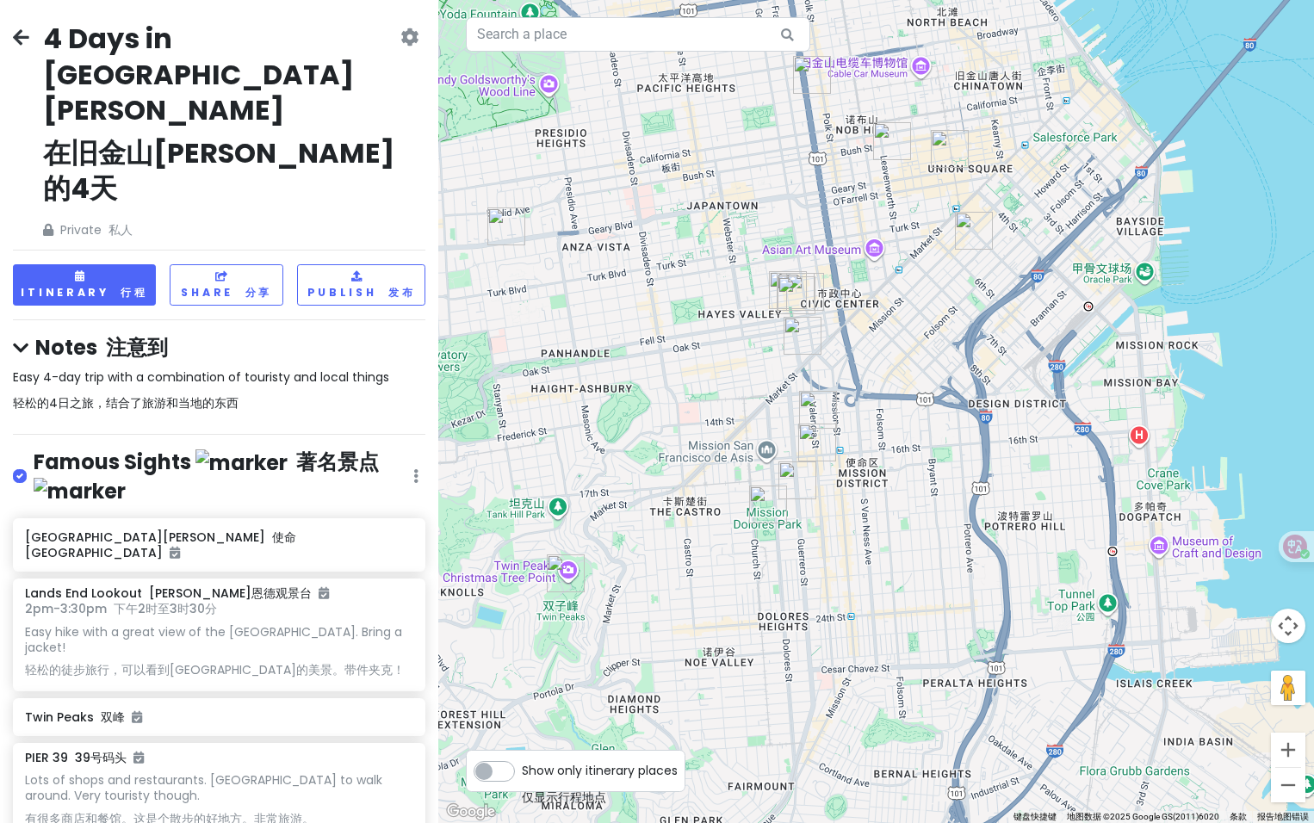
click at [798, 328] on img "Boba Guys Hayes Valley" at bounding box center [803, 336] width 38 height 38
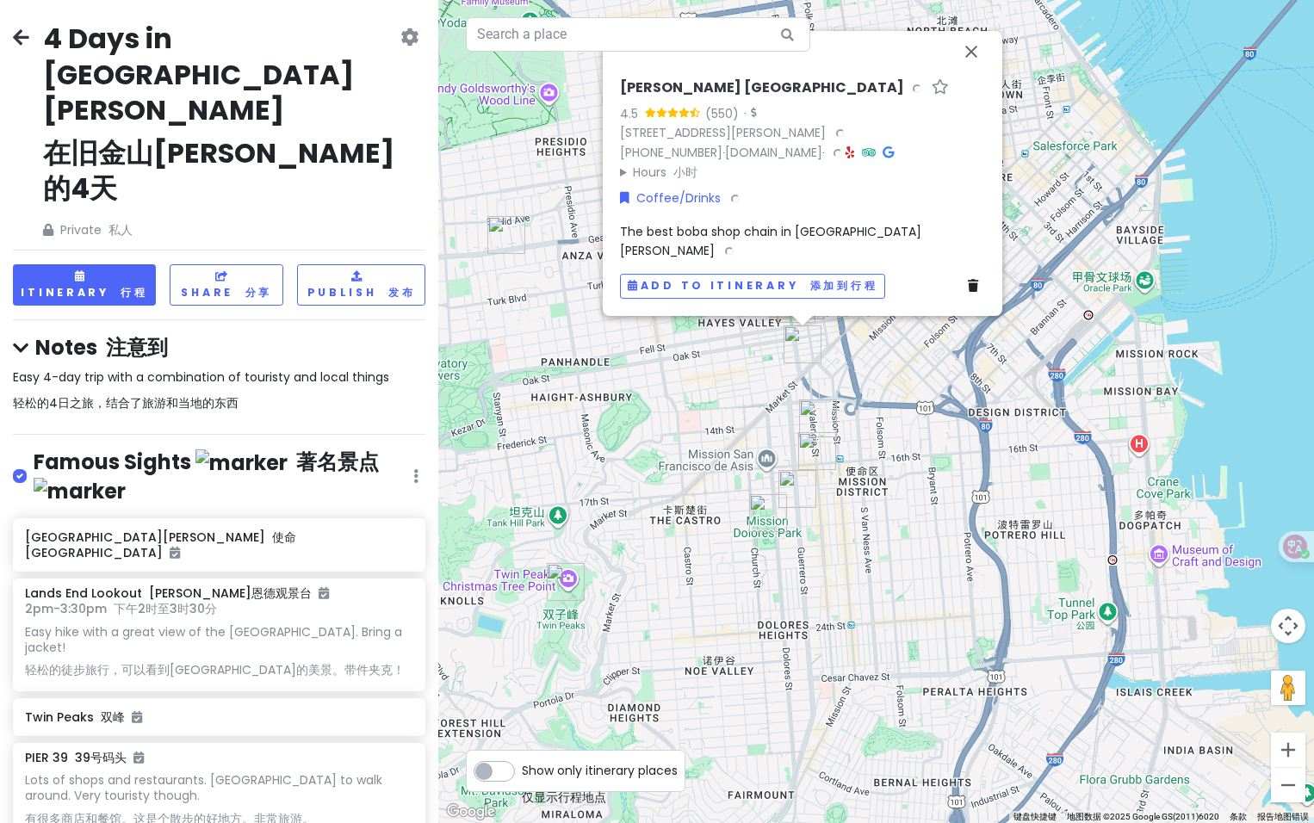
click at [875, 349] on div "[PERSON_NAME] [GEOGRAPHIC_DATA] 4.5 (550) · [STREET_ADDRESS][PERSON_NAME] [PHON…" at bounding box center [876, 411] width 876 height 823
